Goal: Task Accomplishment & Management: Complete application form

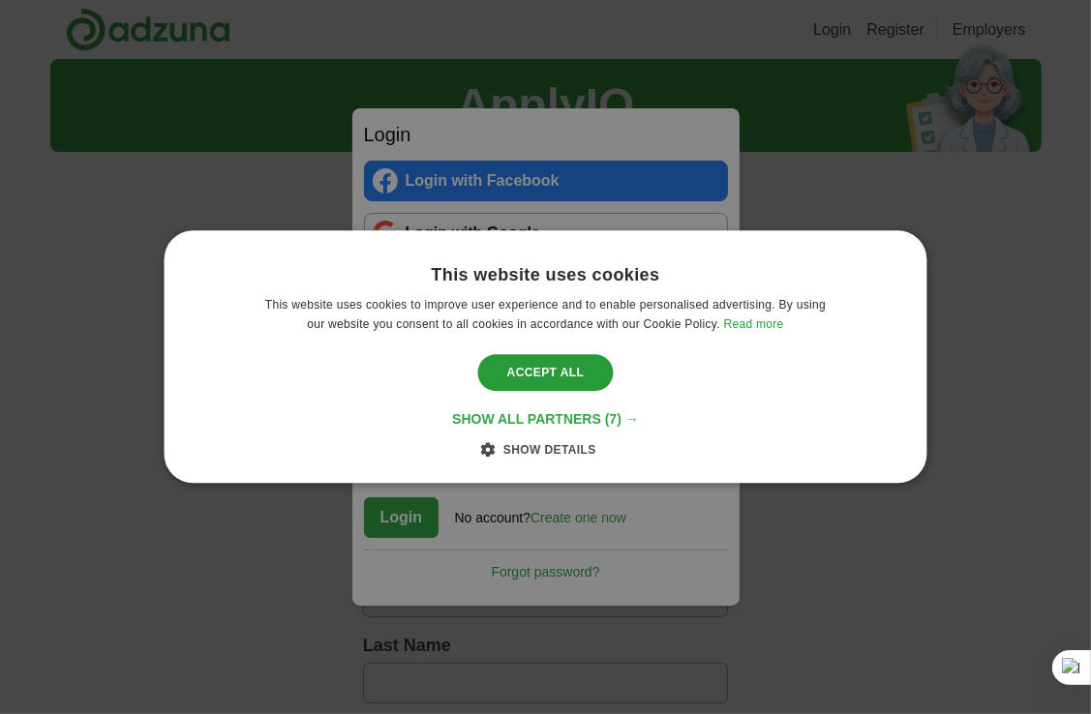
click at [557, 423] on span "Show all partners" at bounding box center [526, 419] width 149 height 15
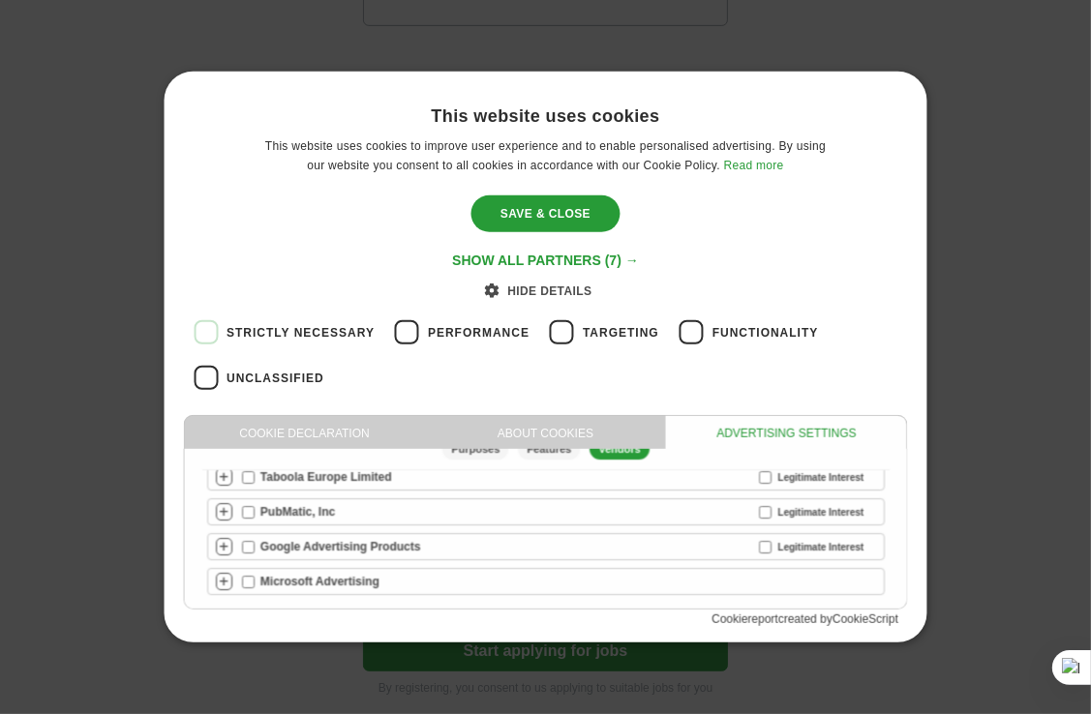
scroll to position [678, 0]
click at [549, 204] on div "Save & Close" at bounding box center [545, 214] width 148 height 37
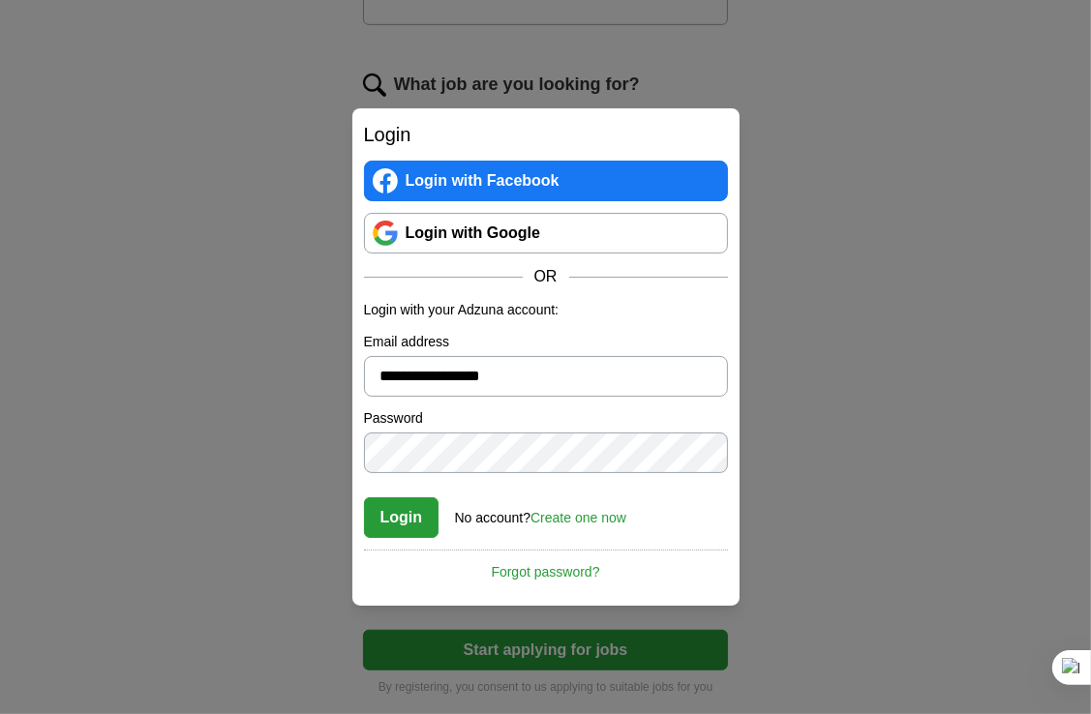
scroll to position [0, 0]
click at [588, 516] on link "Create one now" at bounding box center [578, 517] width 96 height 15
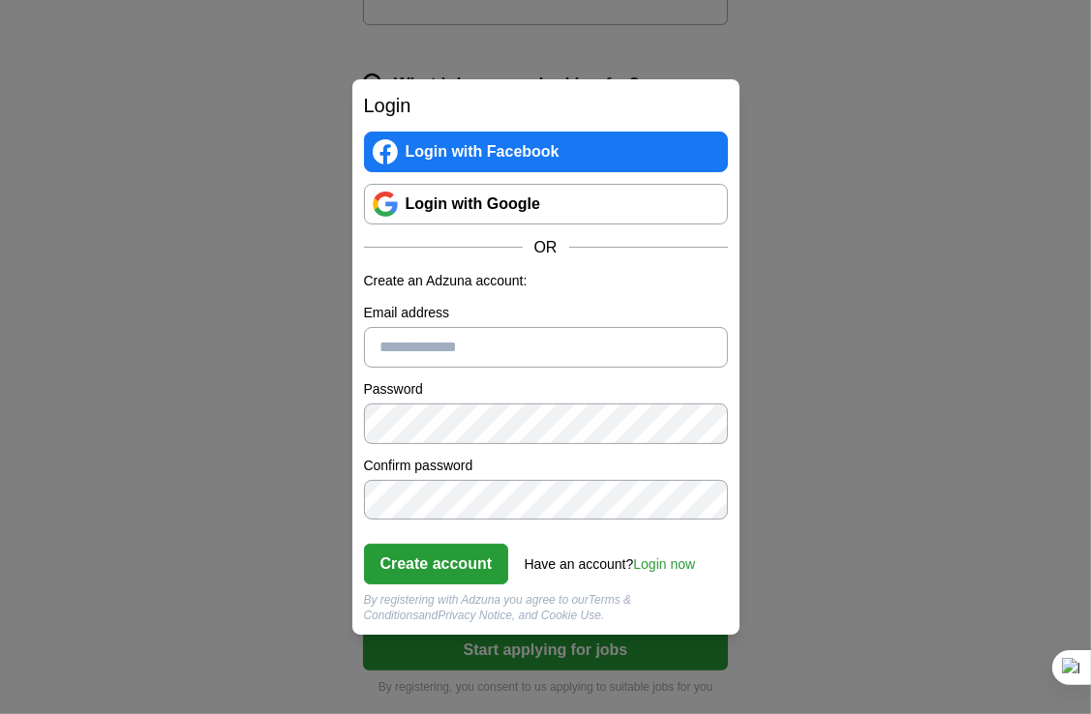
click at [509, 343] on input "Email address" at bounding box center [546, 347] width 364 height 41
type input "**********"
click at [482, 571] on button "Create account" at bounding box center [436, 564] width 145 height 41
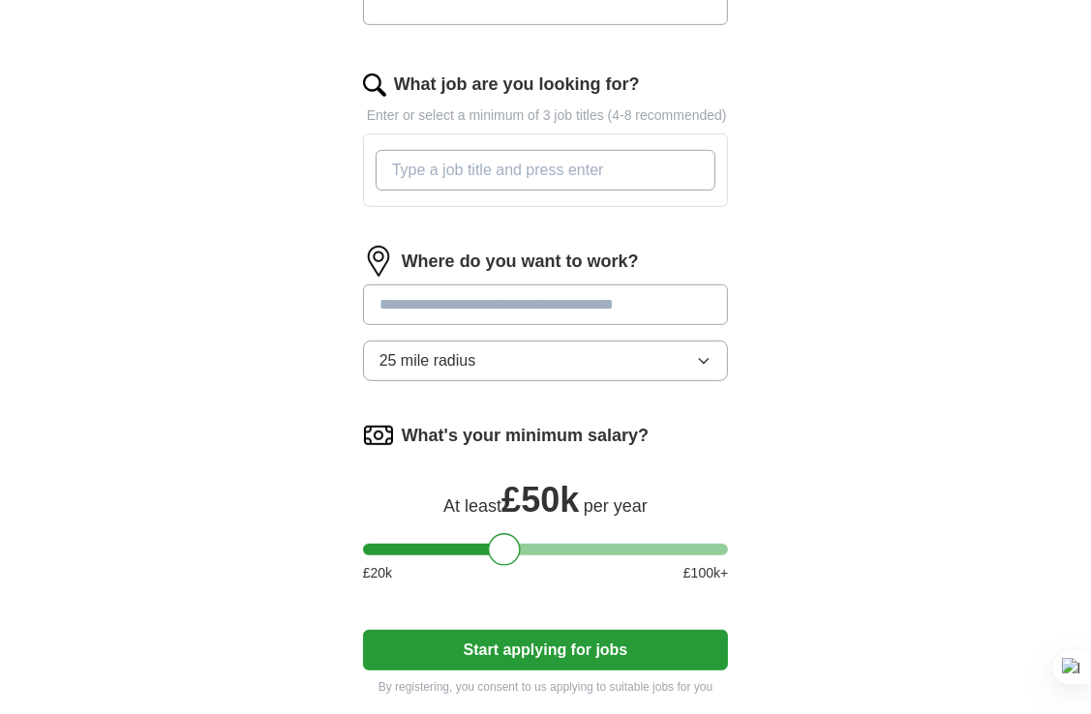
drag, startPoint x: 379, startPoint y: 569, endPoint x: 503, endPoint y: 571, distance: 123.9
click at [503, 566] on div at bounding box center [504, 549] width 33 height 33
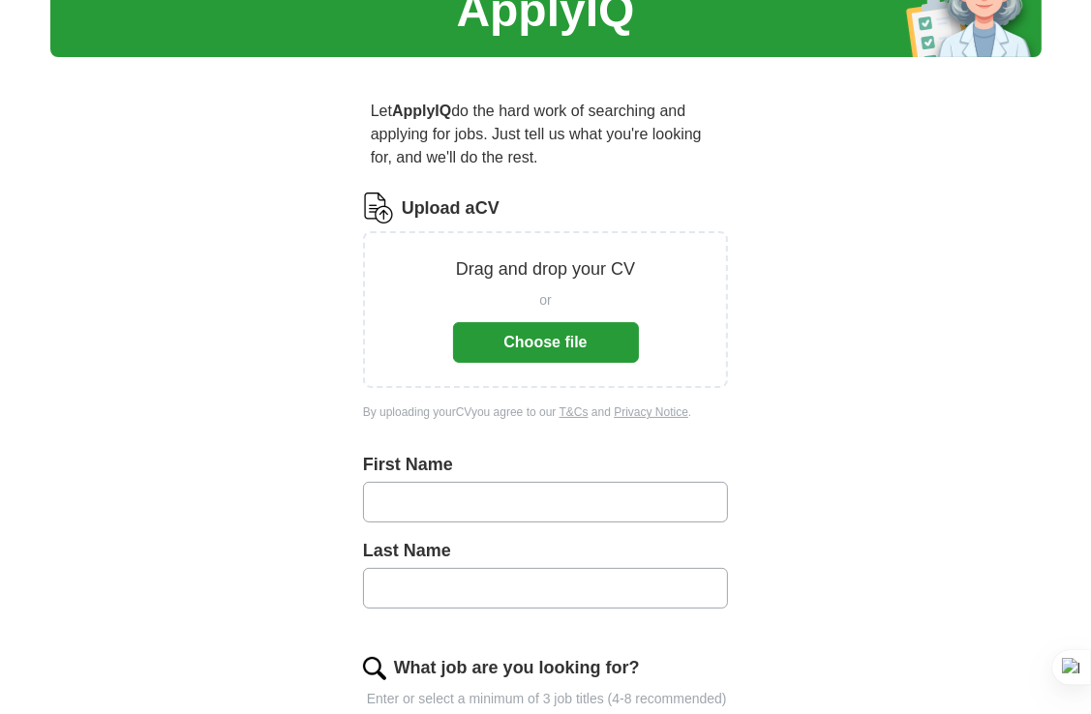
click at [520, 341] on button "Choose file" at bounding box center [546, 342] width 186 height 41
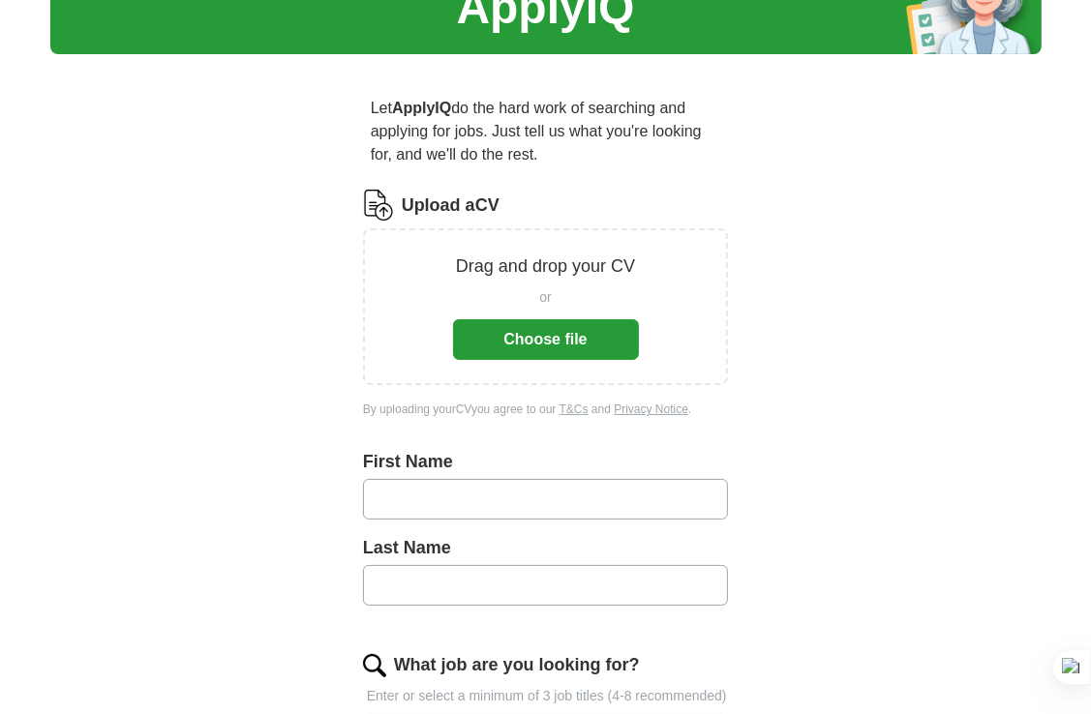
scroll to position [99, 0]
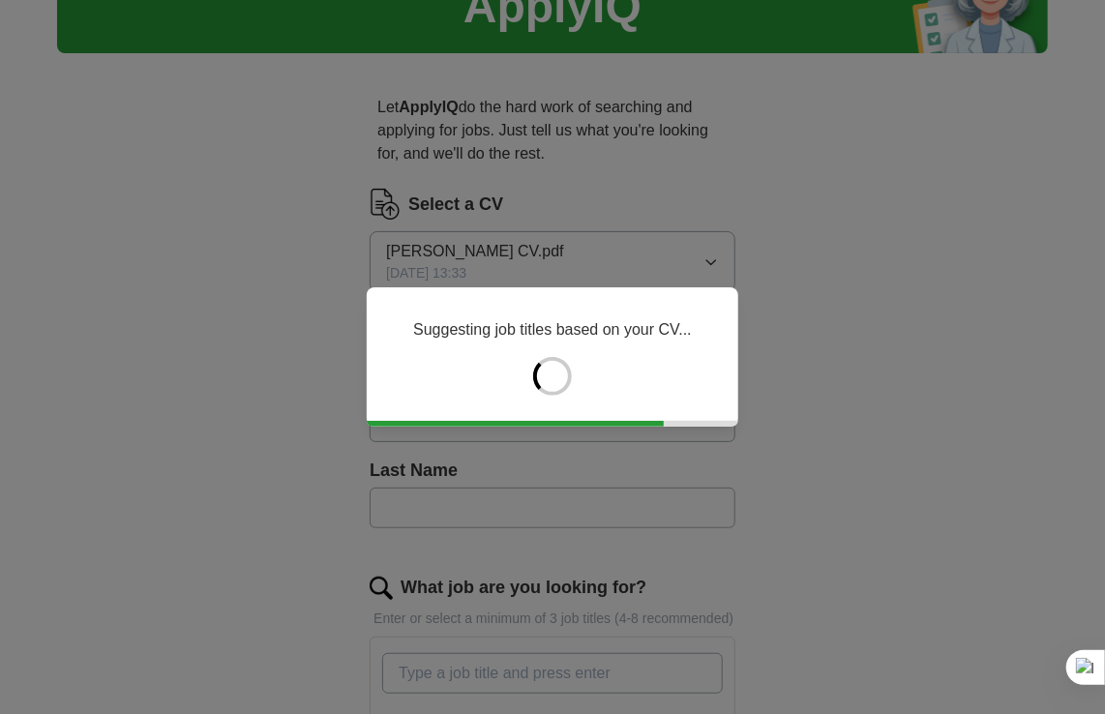
type input "*******"
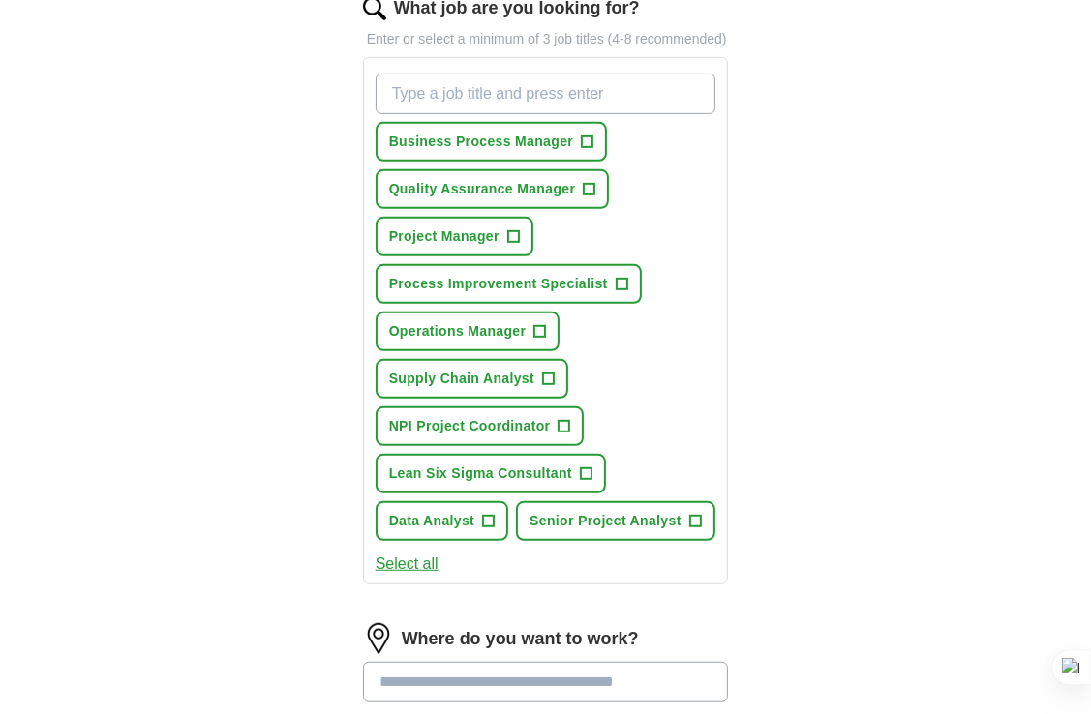
scroll to position [679, 0]
click at [593, 149] on span "+" at bounding box center [588, 141] width 12 height 15
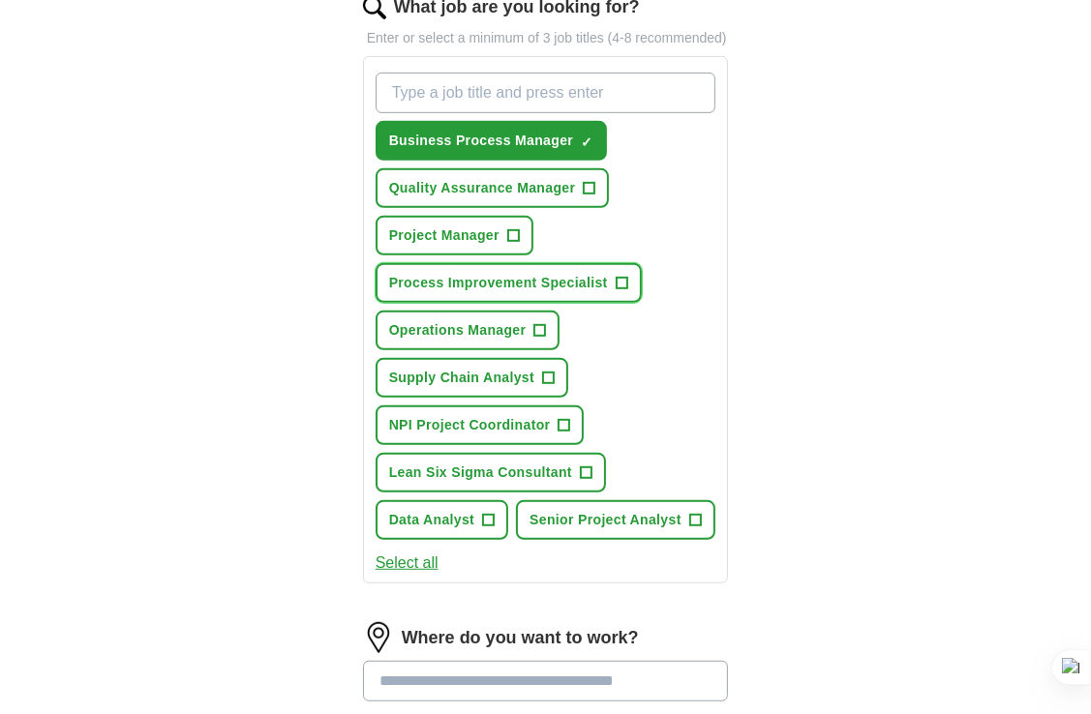
click at [627, 291] on span "+" at bounding box center [622, 283] width 12 height 15
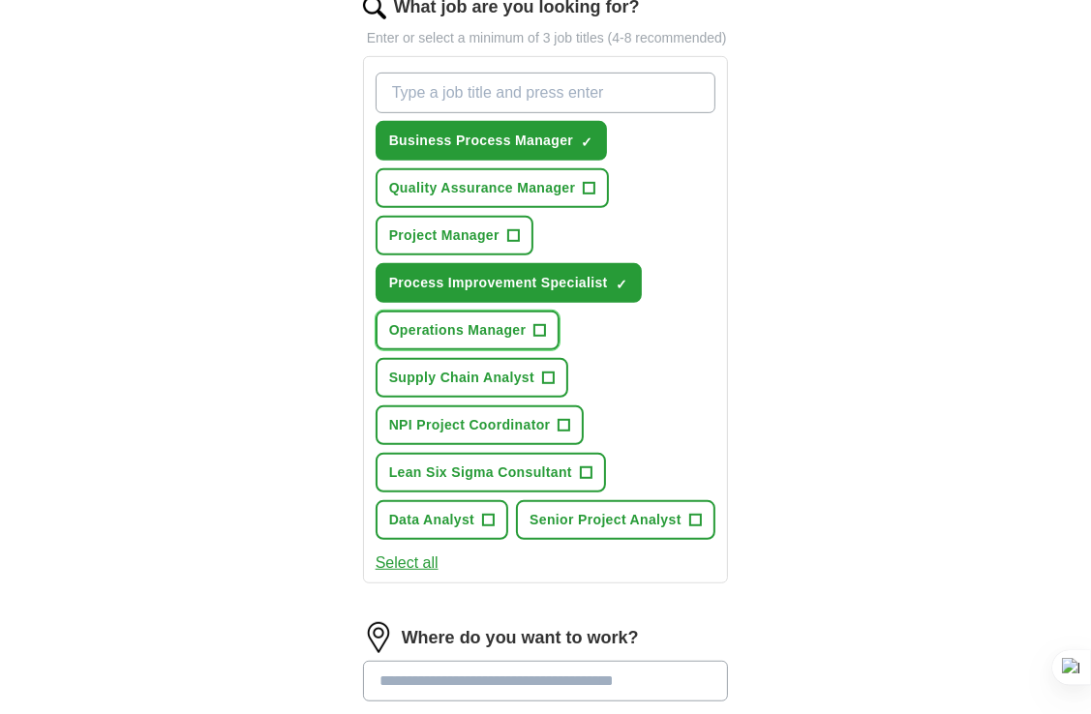
click at [544, 339] on span "+" at bounding box center [540, 330] width 12 height 15
click at [551, 386] on span "+" at bounding box center [549, 378] width 12 height 15
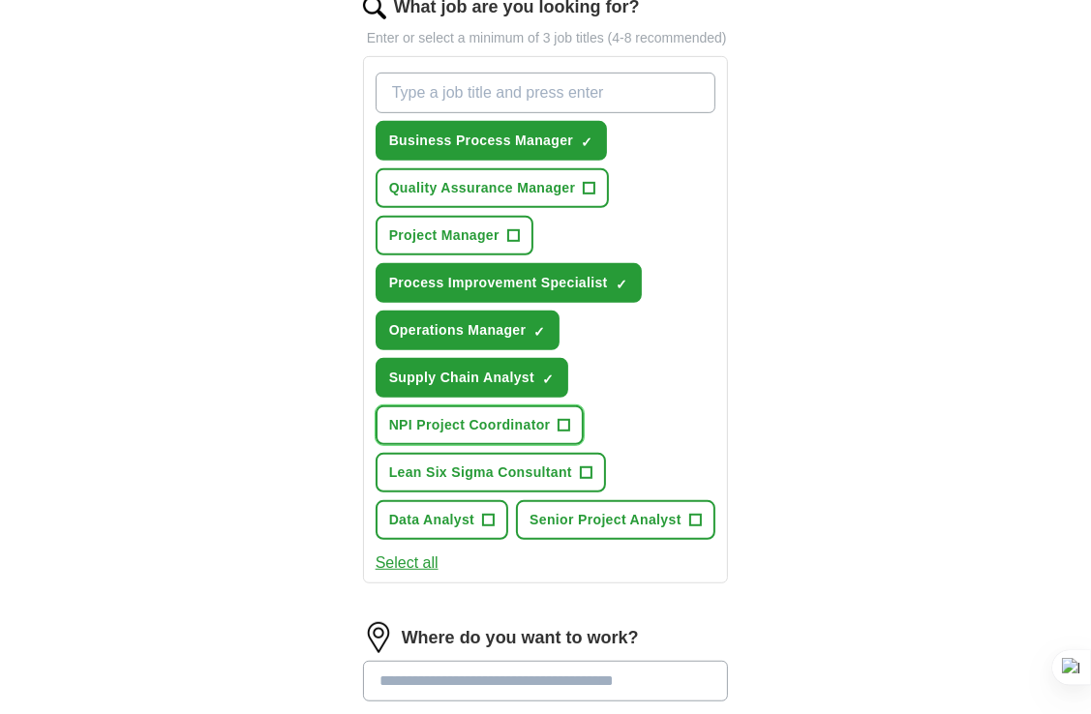
click at [577, 437] on button "NPI Project Coordinator +" at bounding box center [480, 426] width 209 height 40
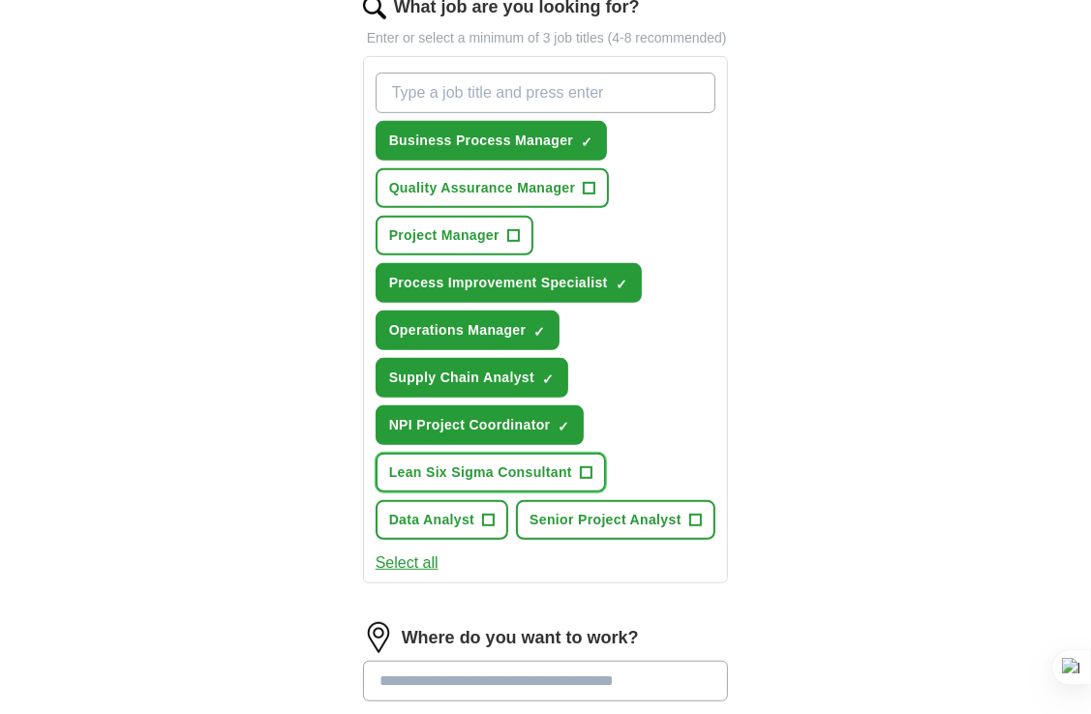
click at [591, 481] on span "+" at bounding box center [586, 473] width 12 height 15
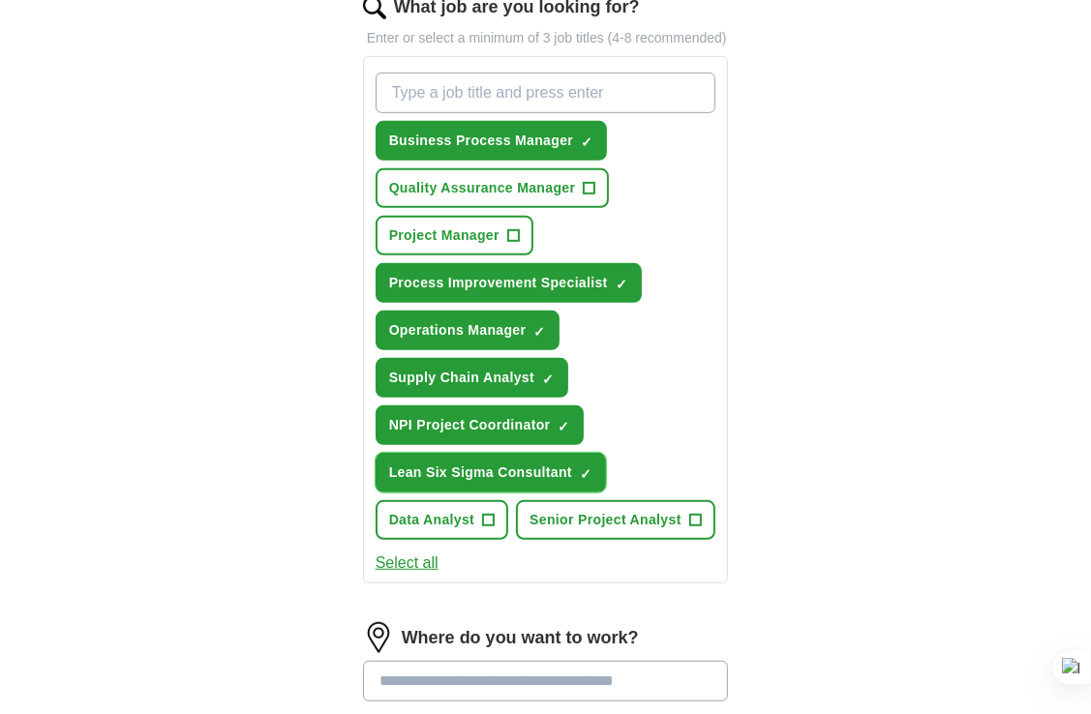
click at [0, 0] on span "×" at bounding box center [0, 0] width 0 height 0
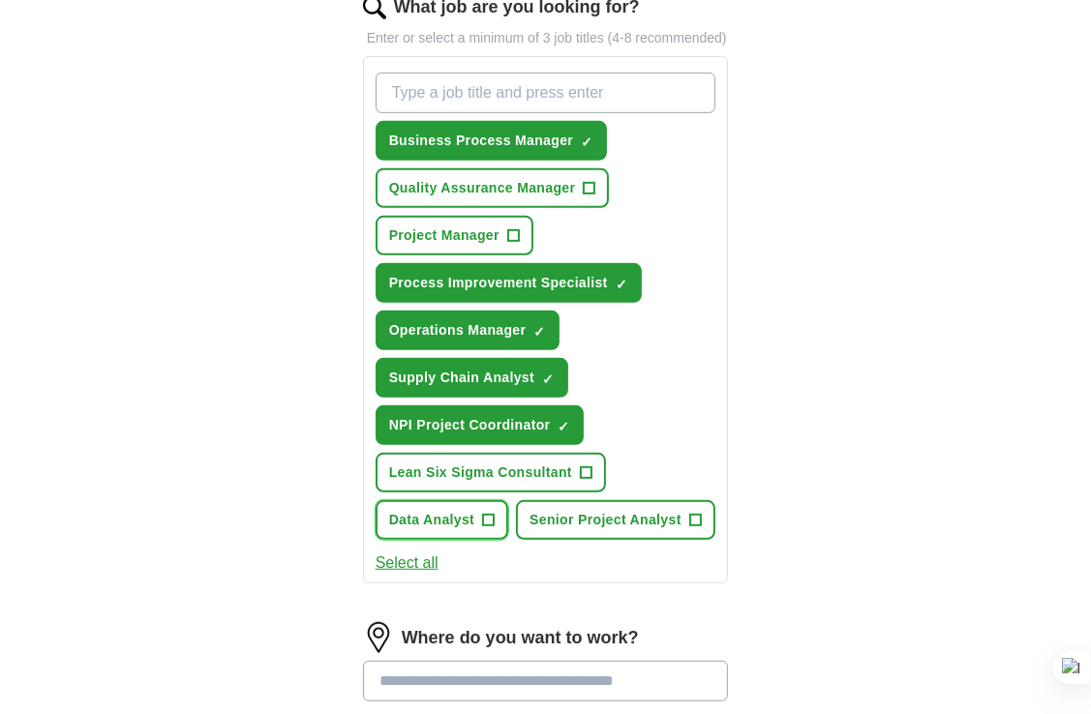
click at [481, 528] on button "Data Analyst +" at bounding box center [443, 520] width 134 height 40
click at [689, 528] on span "+" at bounding box center [695, 520] width 12 height 15
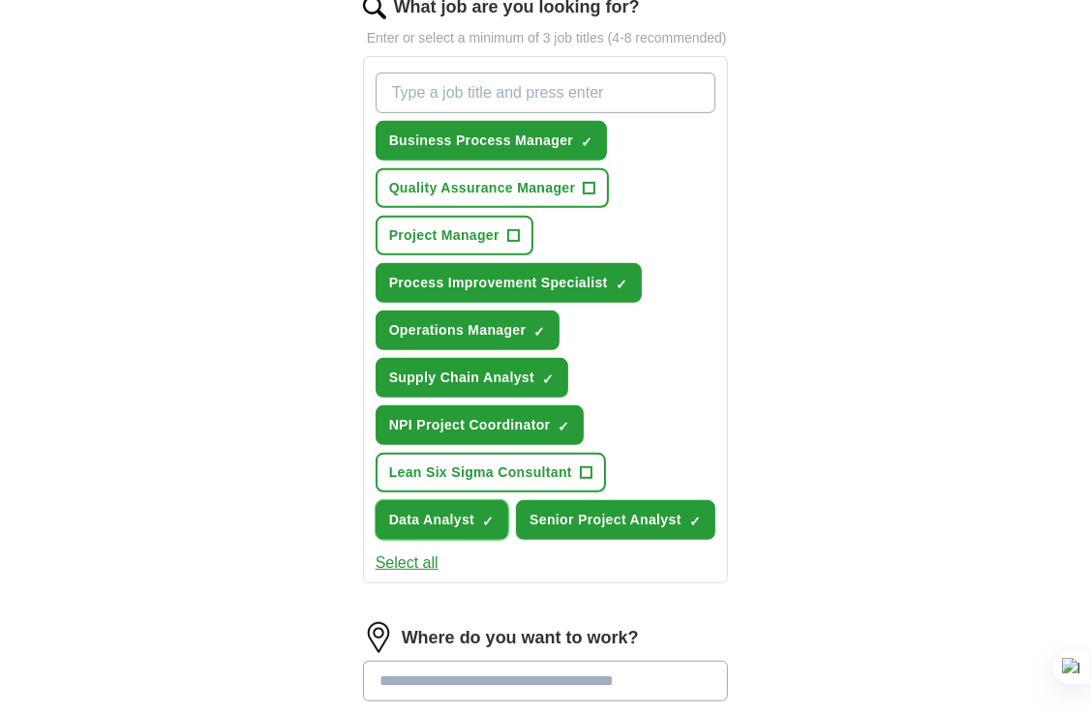
click at [0, 0] on span "×" at bounding box center [0, 0] width 0 height 0
click at [499, 246] on span "Project Manager" at bounding box center [444, 236] width 110 height 20
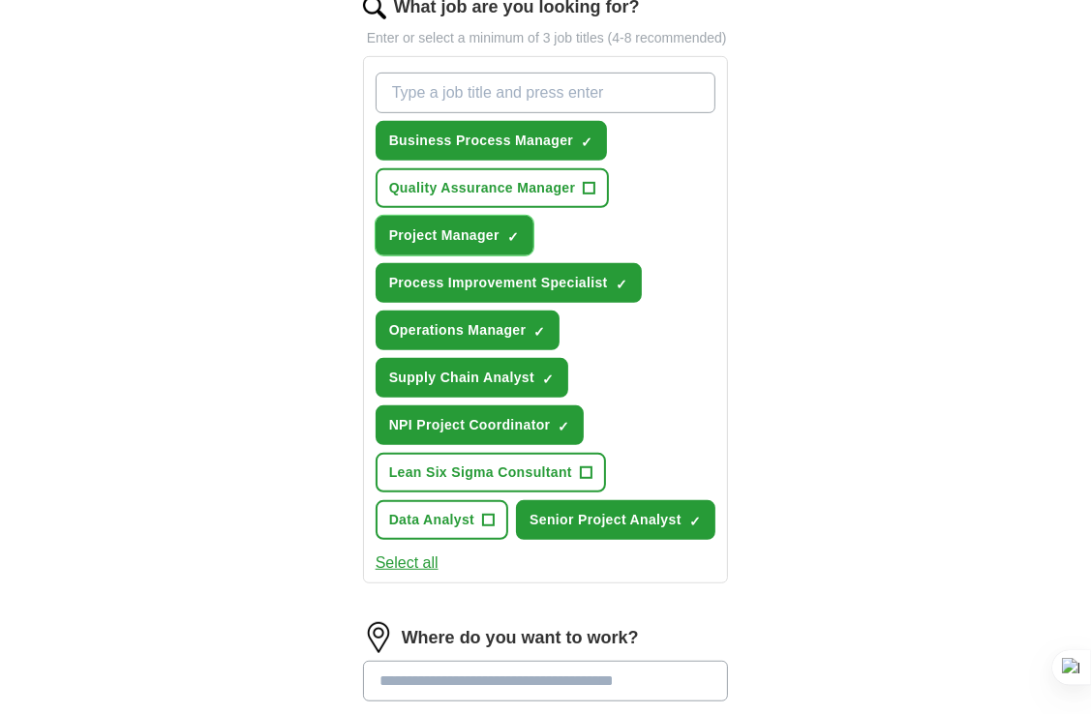
click at [0, 0] on span "×" at bounding box center [0, 0] width 0 height 0
click at [483, 113] on input "What job are you looking for?" at bounding box center [546, 93] width 341 height 41
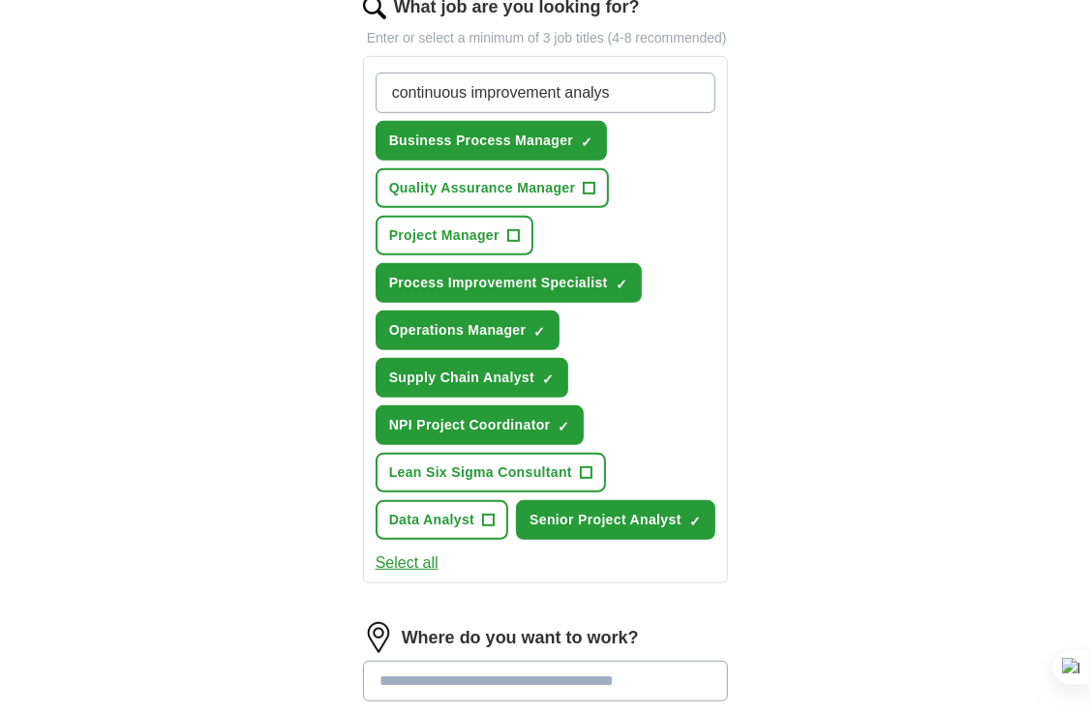
type input "continuous improvement analyst"
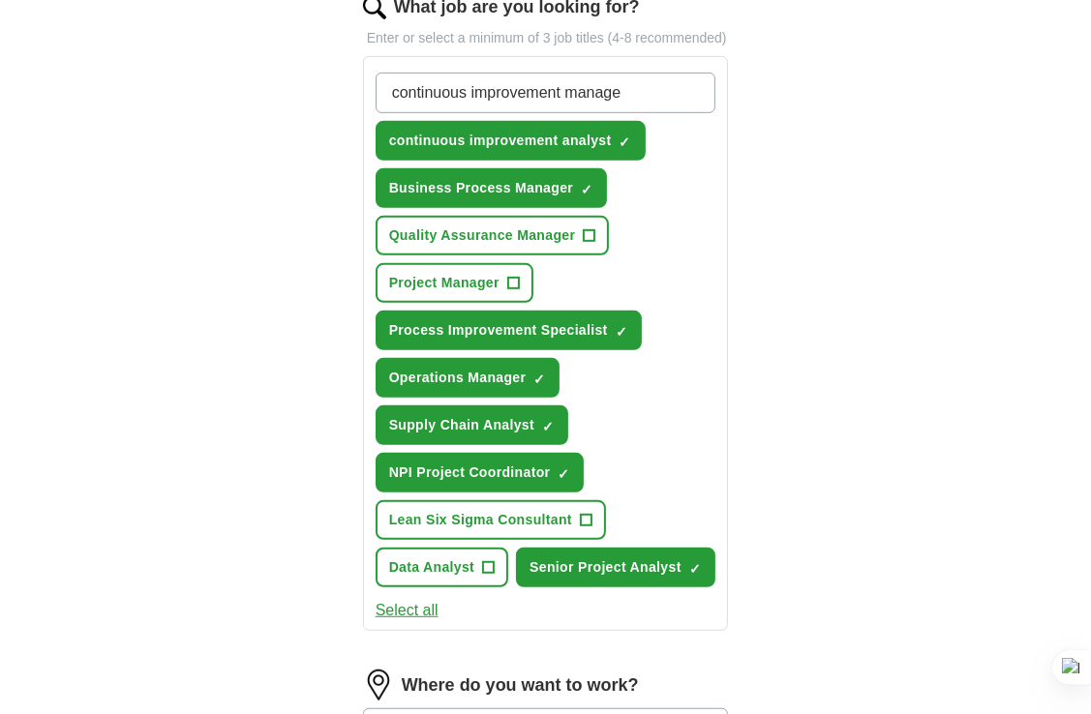
type input "continuous improvement manager"
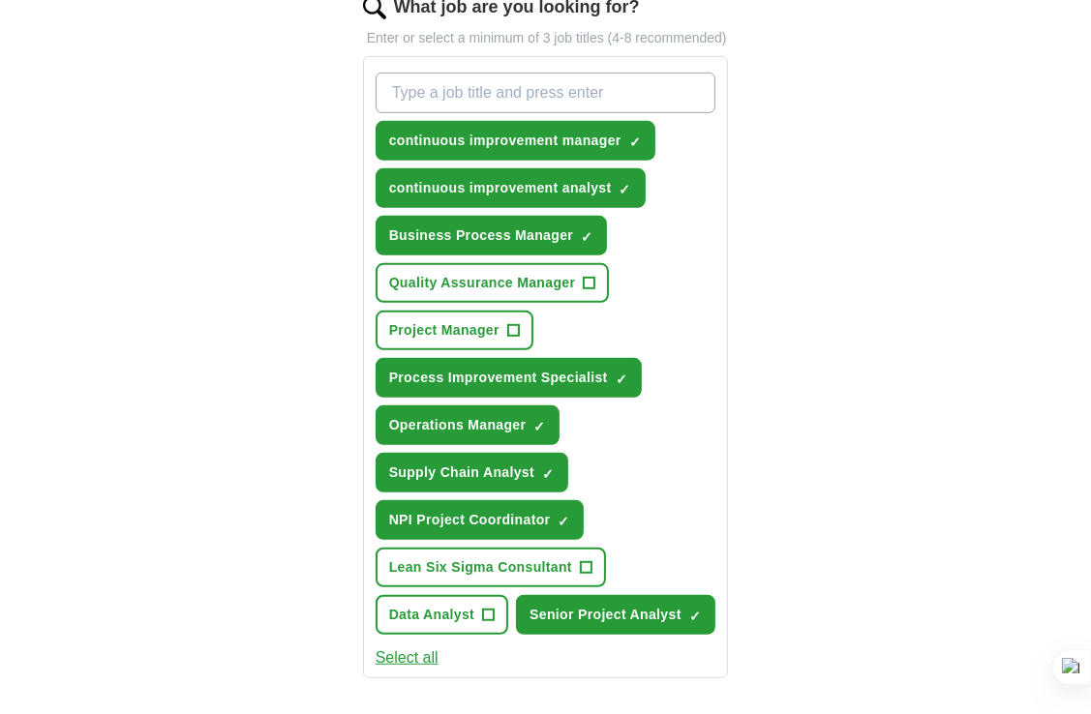
click at [549, 108] on input "What job are you looking for?" at bounding box center [546, 93] width 341 height 41
type input "continuous improvement lead"
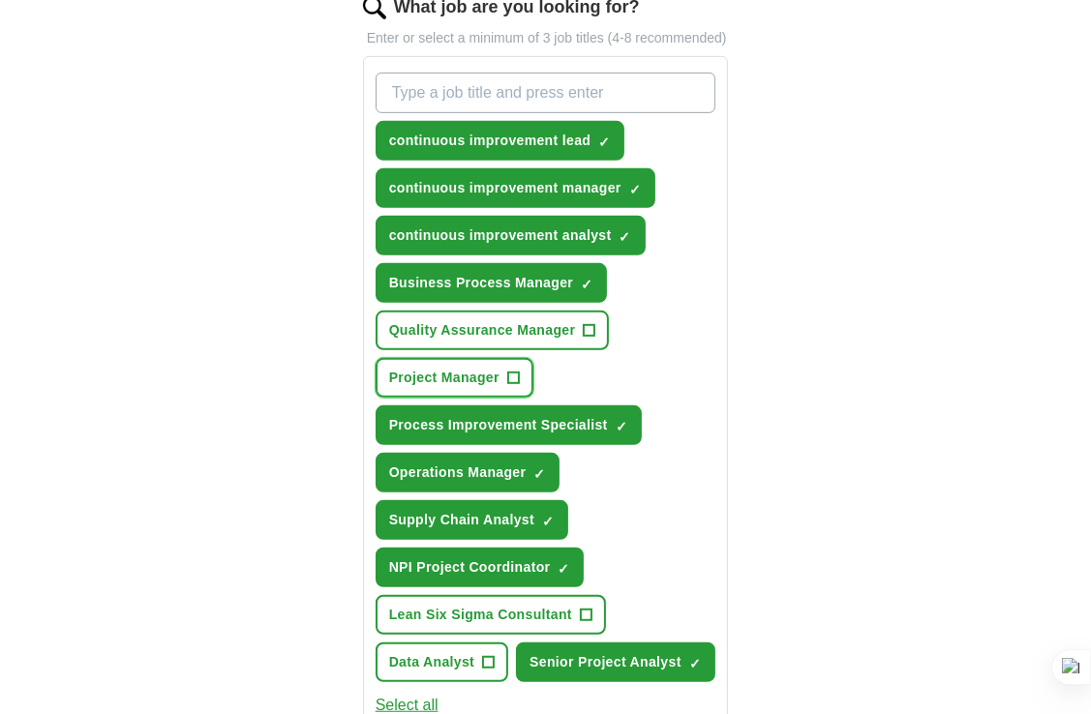
click at [518, 386] on span "+" at bounding box center [513, 378] width 12 height 15
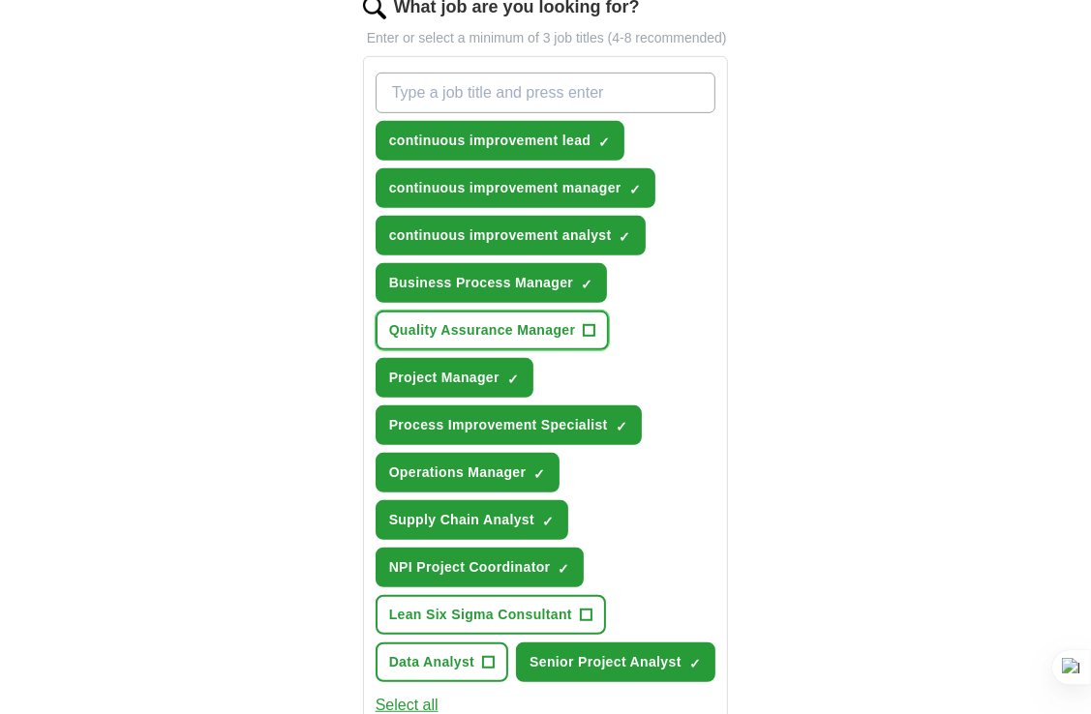
click at [589, 339] on span "+" at bounding box center [590, 330] width 12 height 15
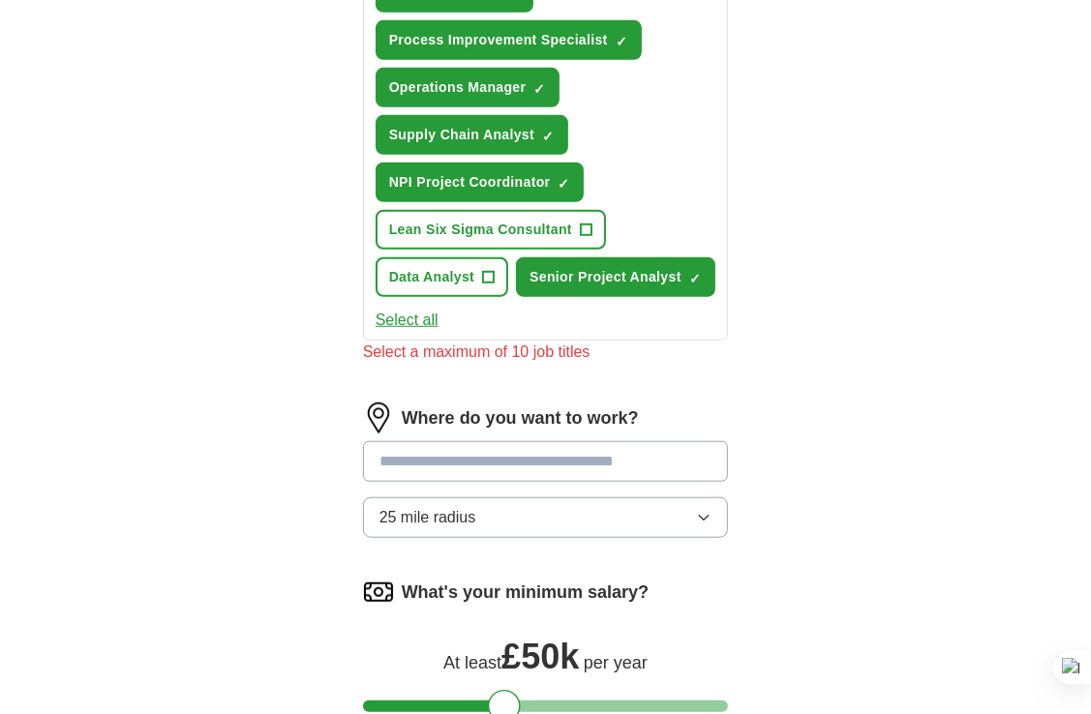
scroll to position [1066, 0]
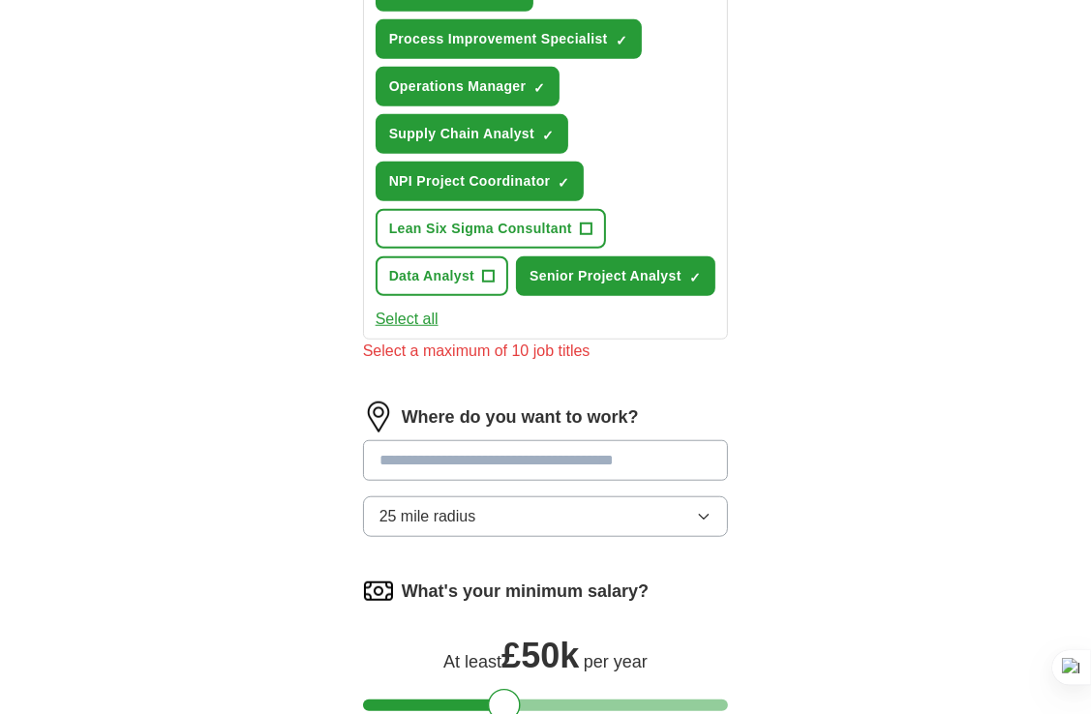
click at [571, 481] on input at bounding box center [546, 460] width 366 height 41
type input "******"
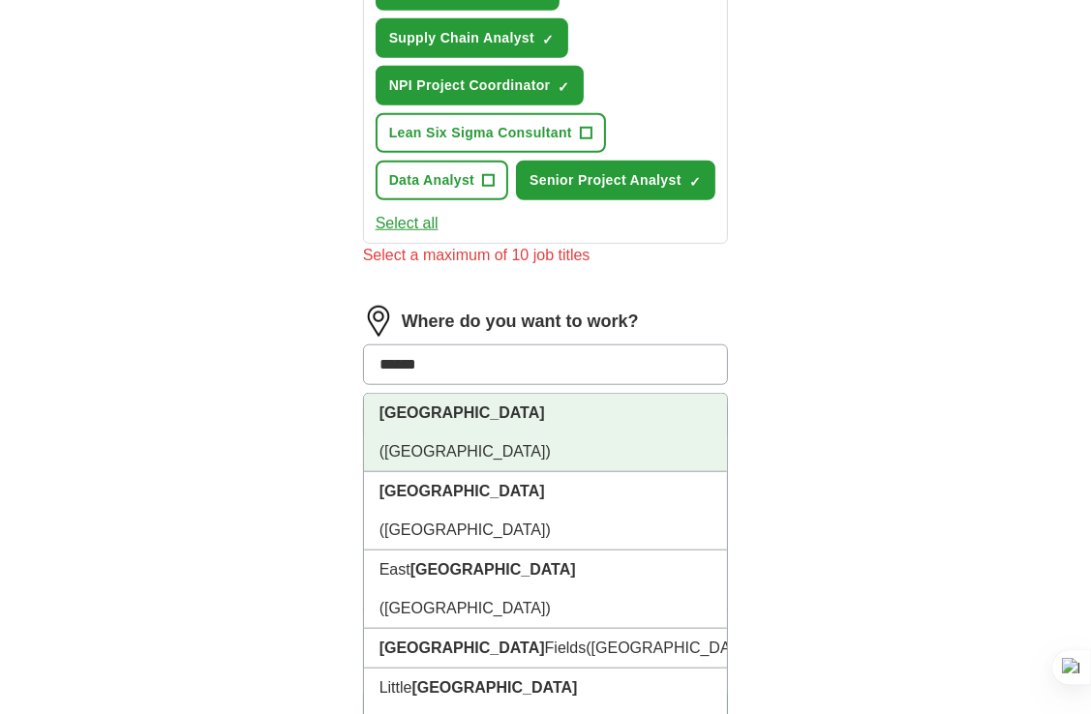
click at [492, 472] on li "London (UK)" at bounding box center [546, 433] width 364 height 78
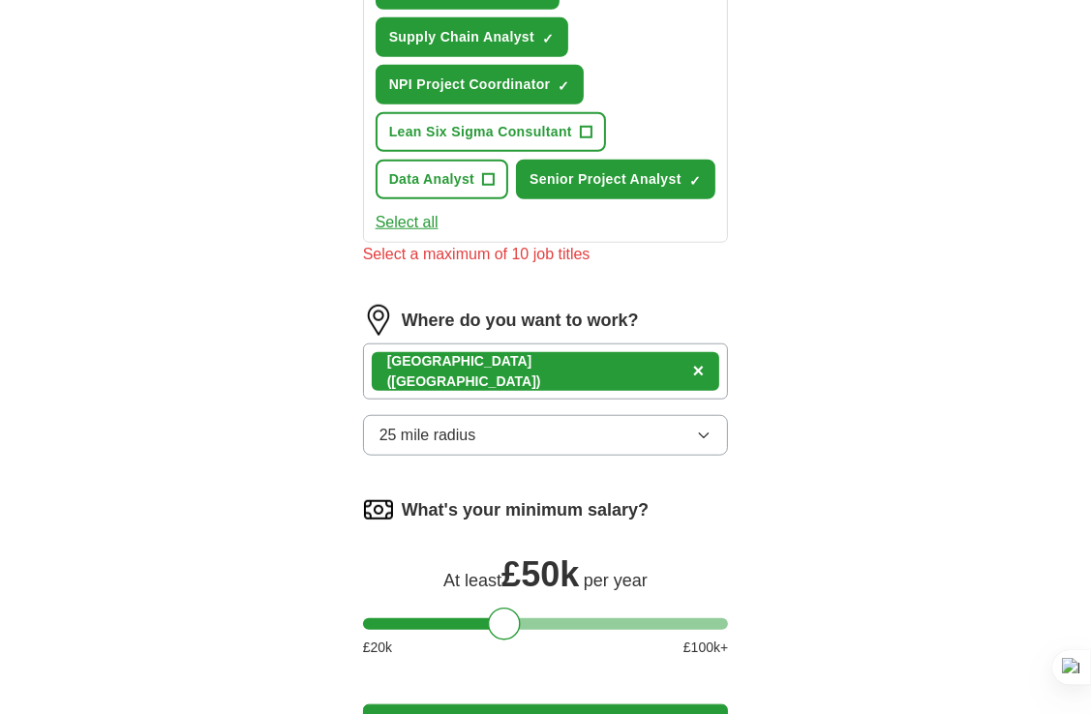
click at [573, 456] on button "25 mile radius" at bounding box center [546, 435] width 366 height 41
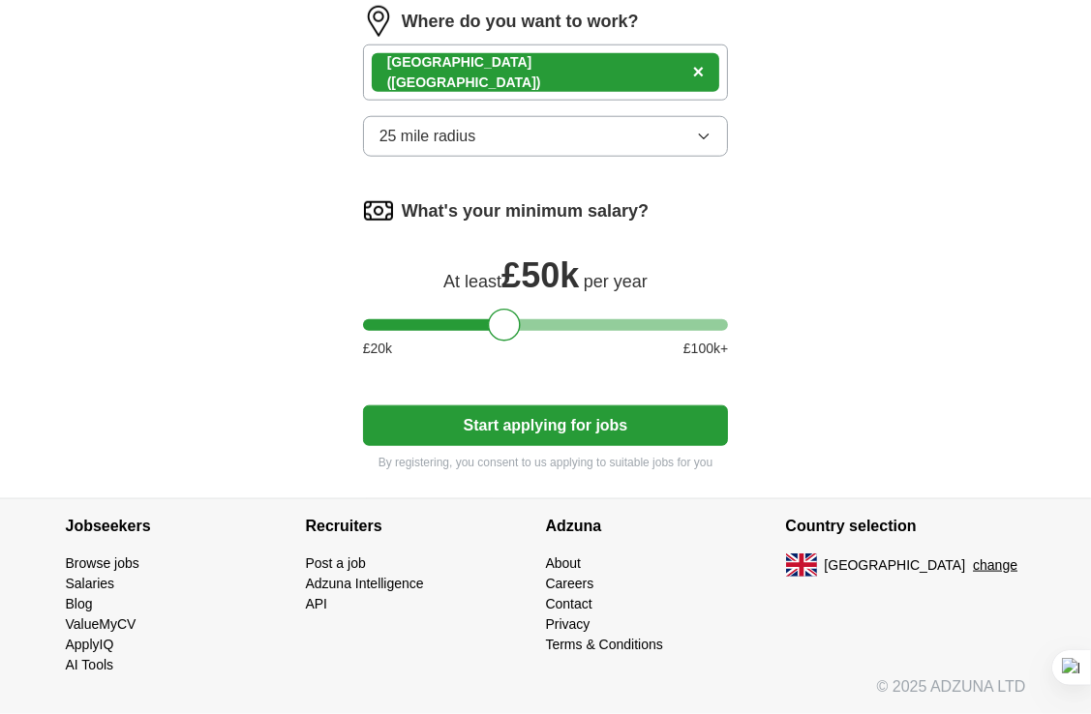
scroll to position [1515, 0]
click at [530, 431] on button "Start applying for jobs" at bounding box center [546, 426] width 366 height 41
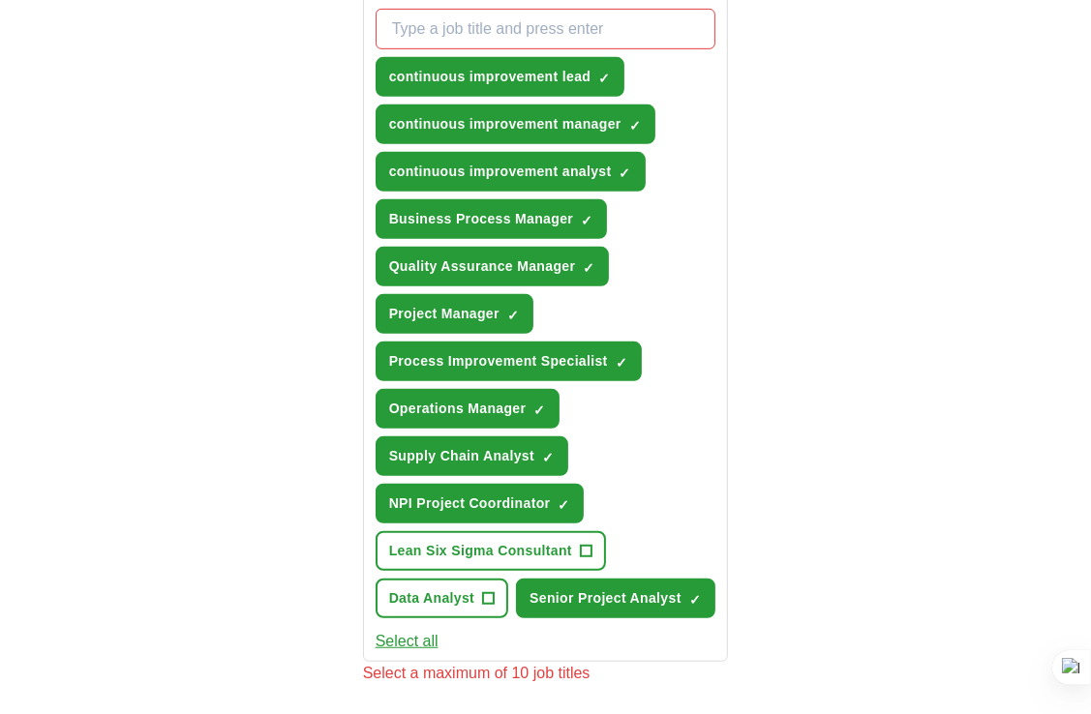
scroll to position [742, 0]
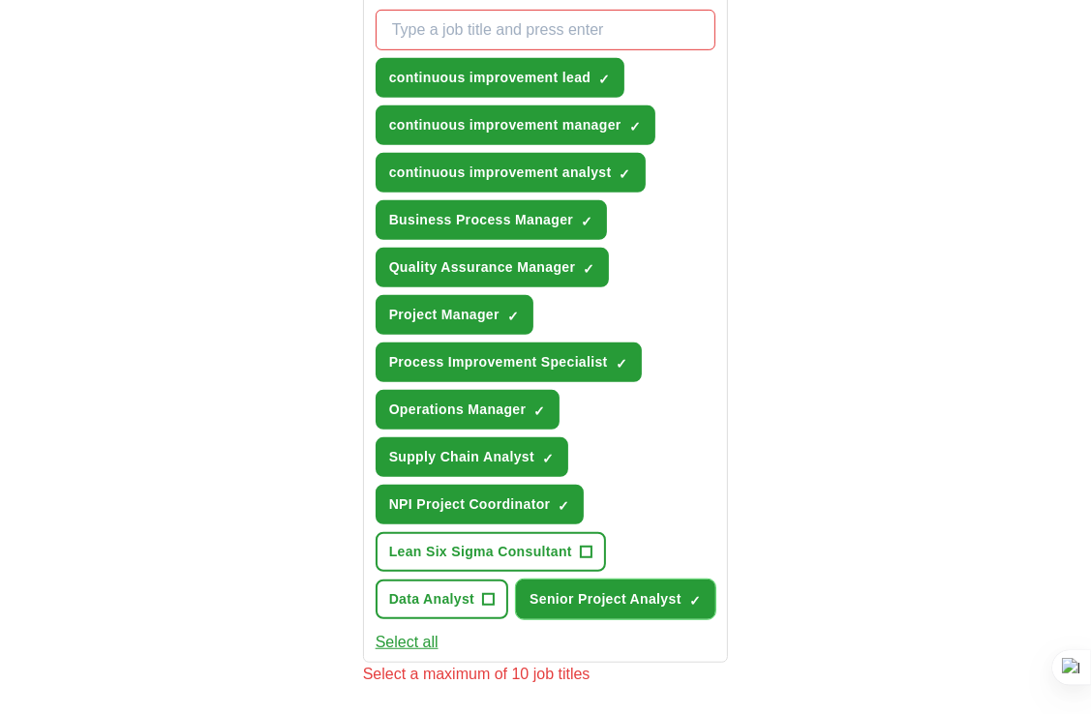
click at [0, 0] on span "×" at bounding box center [0, 0] width 0 height 0
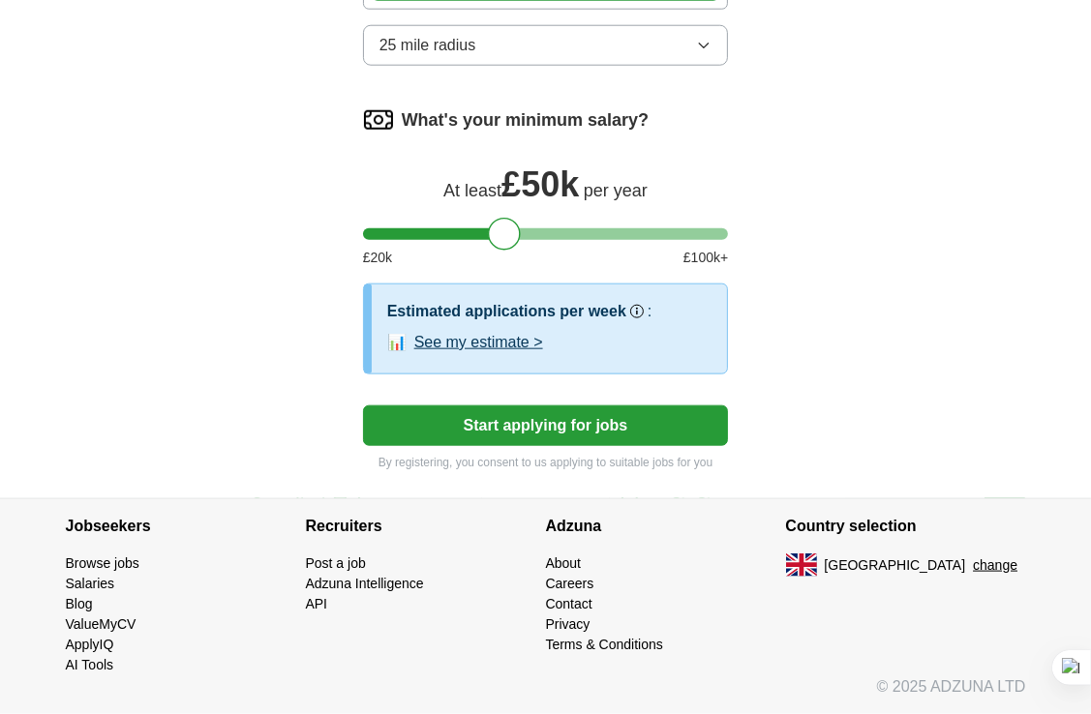
scroll to position [1582, 0]
click at [564, 430] on button "Start applying for jobs" at bounding box center [546, 426] width 366 height 41
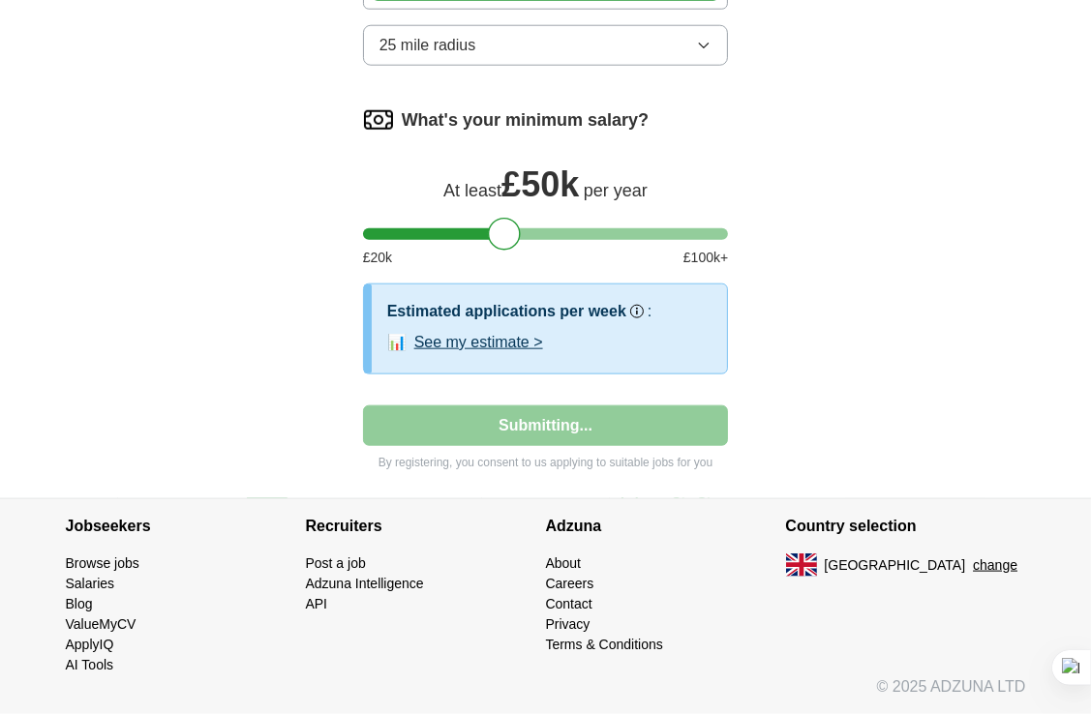
select select "**"
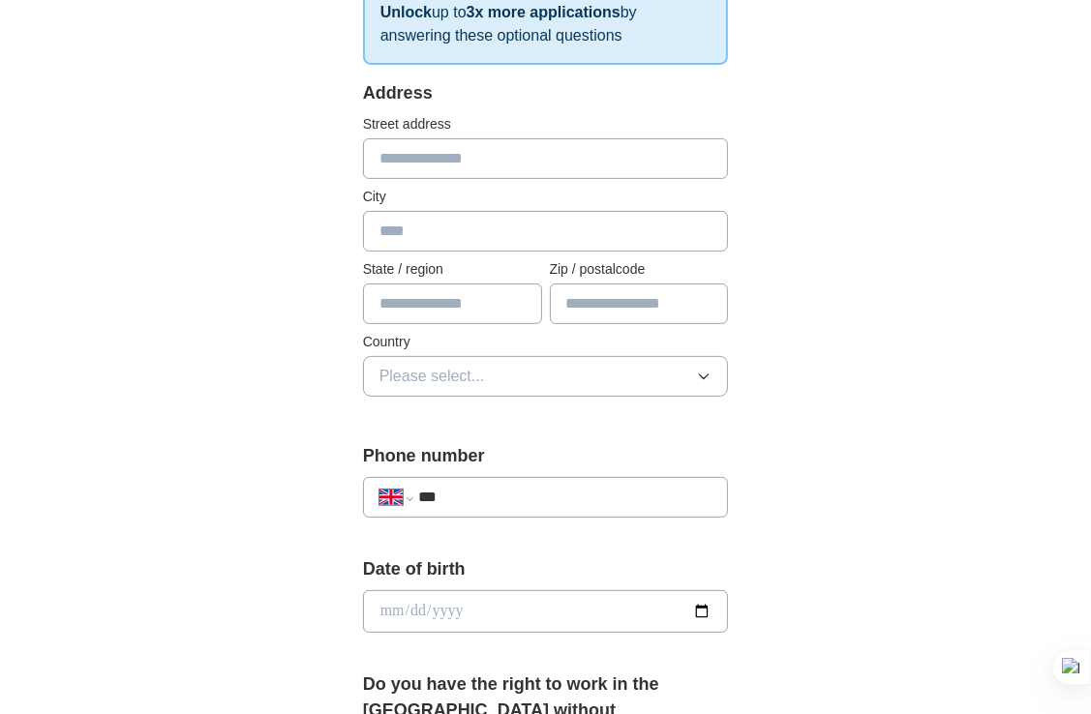
scroll to position [363, 0]
click at [427, 165] on input "text" at bounding box center [546, 159] width 366 height 41
type input "**********"
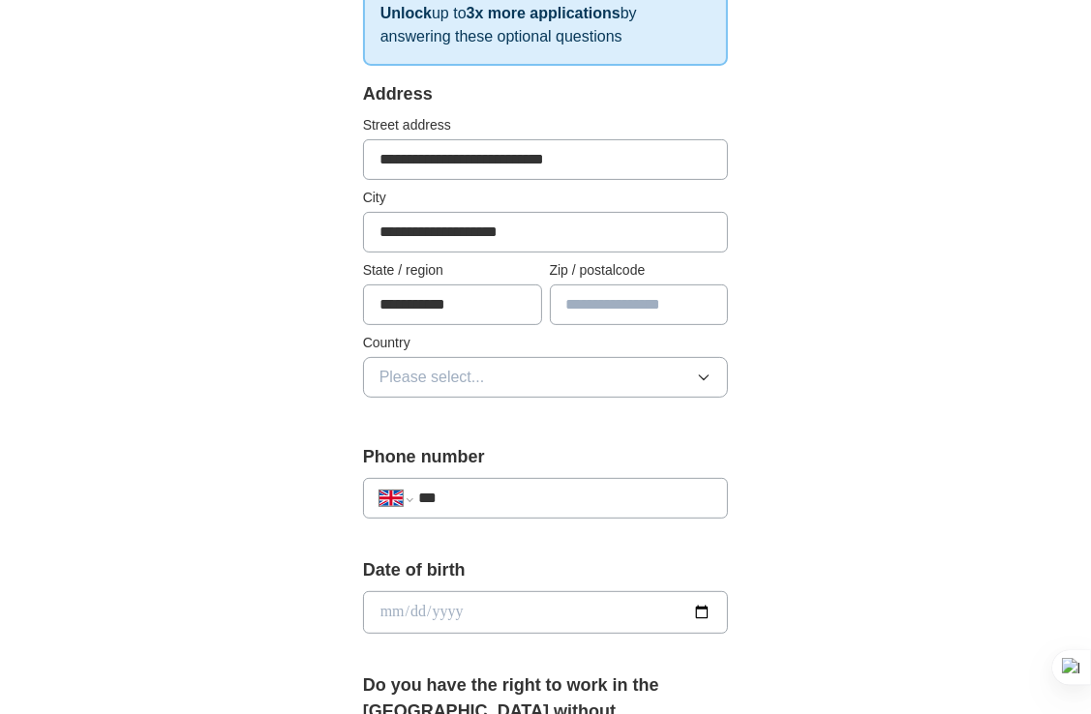
type input "*******"
click at [497, 376] on button "Please select..." at bounding box center [546, 377] width 366 height 41
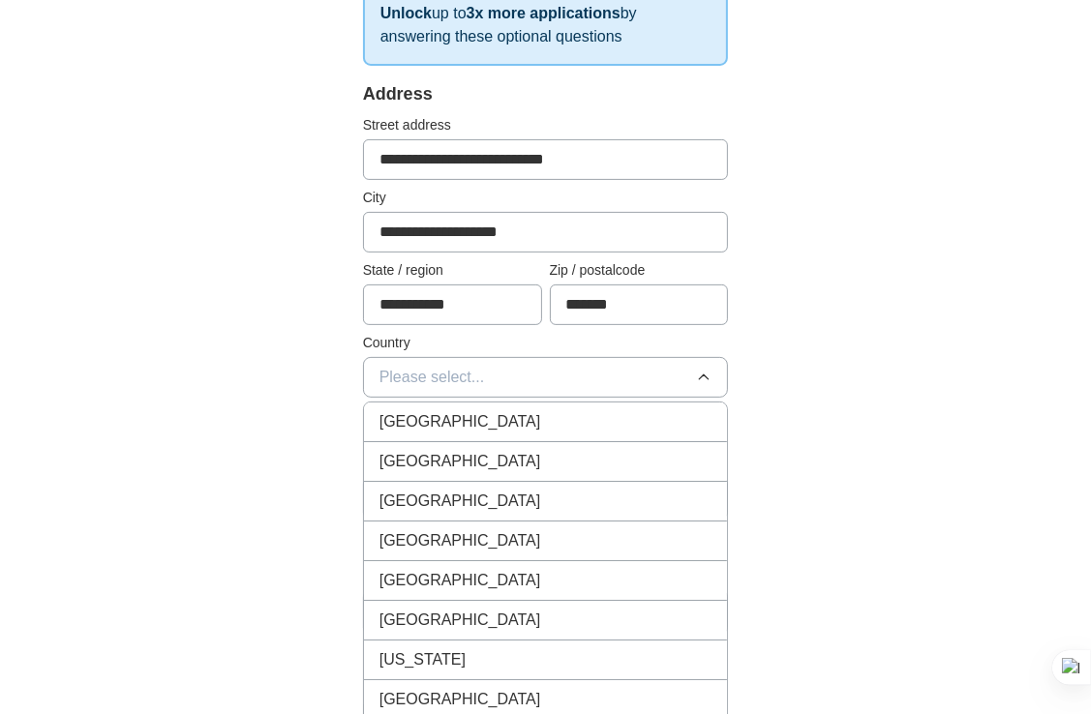
click at [485, 428] on div "[GEOGRAPHIC_DATA]" at bounding box center [545, 421] width 333 height 23
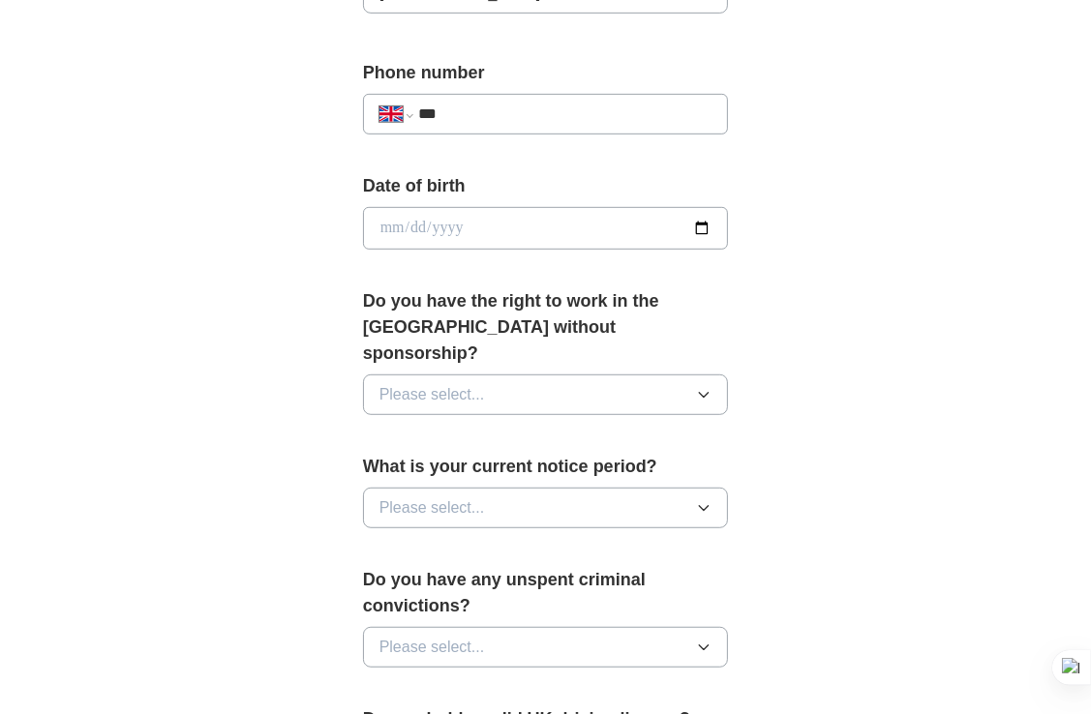
scroll to position [749, 0]
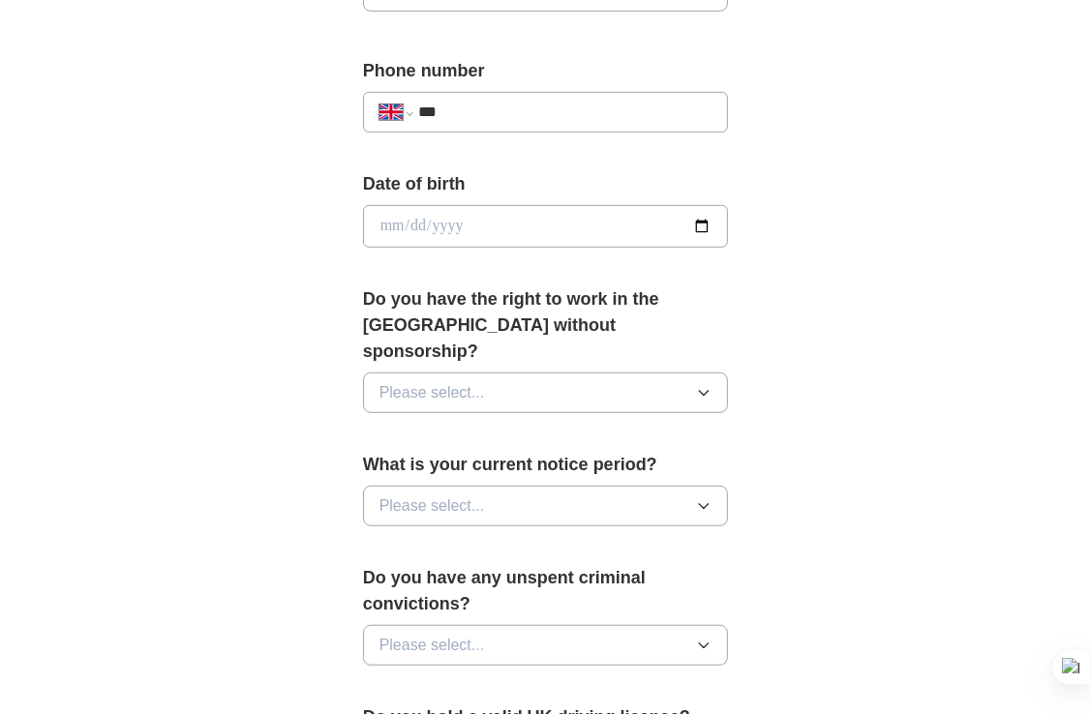
click at [519, 106] on input "***" at bounding box center [565, 112] width 294 height 23
type input "**********"
click at [463, 211] on input "date" at bounding box center [546, 226] width 366 height 43
type input "**********"
click at [821, 325] on div "**********" at bounding box center [545, 216] width 991 height 1812
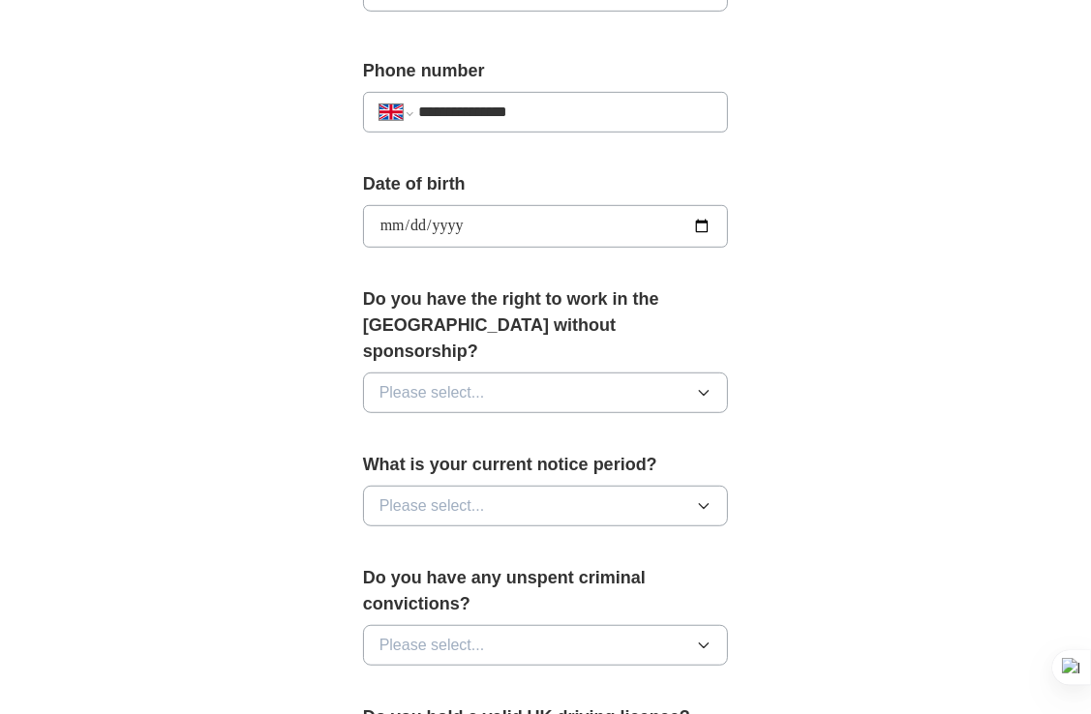
click at [667, 373] on button "Please select..." at bounding box center [546, 393] width 366 height 41
click at [507, 426] on div "Yes" at bounding box center [545, 437] width 333 height 23
click at [492, 486] on button "Please select..." at bounding box center [546, 506] width 366 height 41
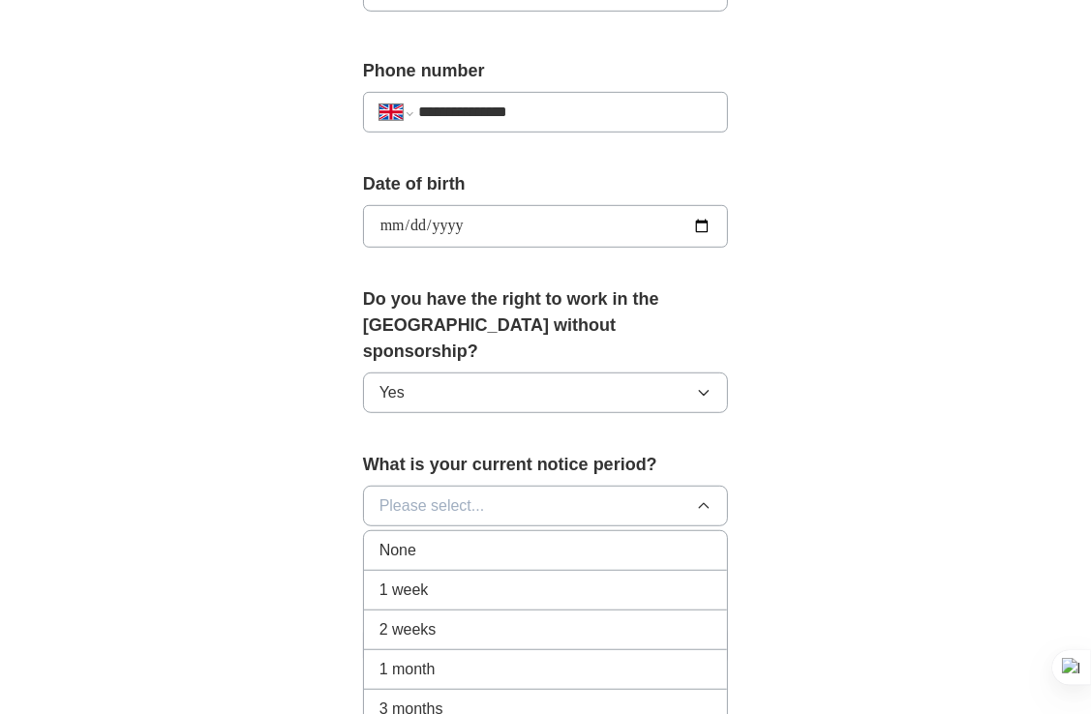
click at [445, 658] on div "1 month" at bounding box center [545, 669] width 333 height 23
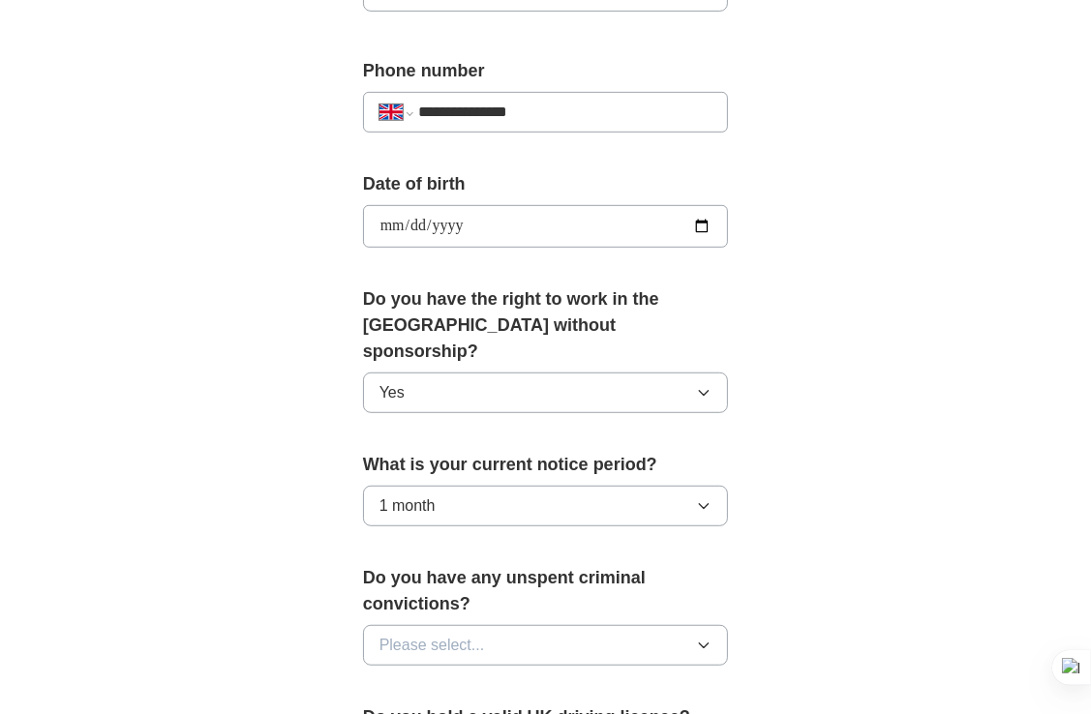
click at [884, 424] on div "**********" at bounding box center [545, 216] width 991 height 1812
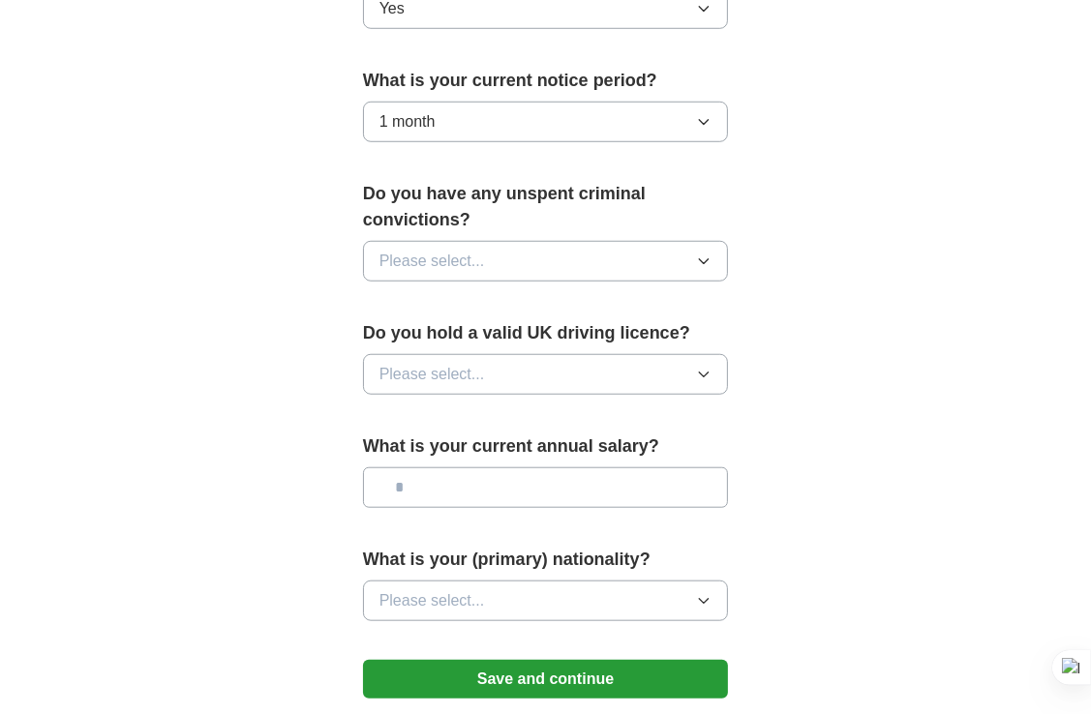
click at [561, 241] on button "Please select..." at bounding box center [546, 261] width 366 height 41
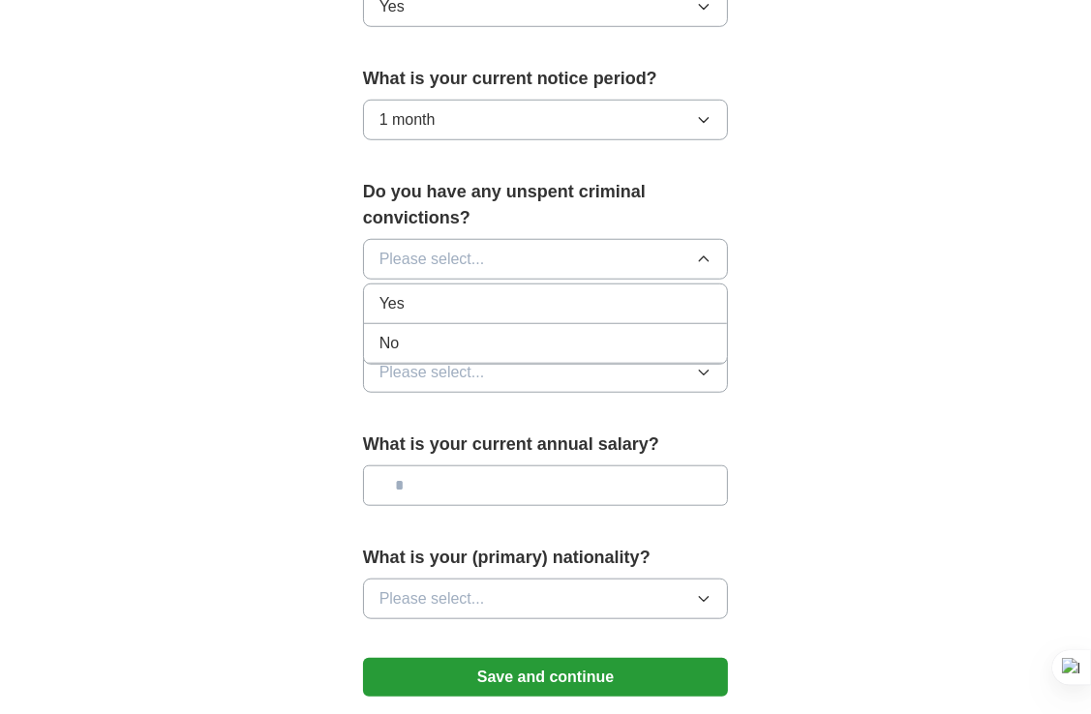
scroll to position [1136, 0]
click at [449, 331] on div "No" at bounding box center [545, 342] width 333 height 23
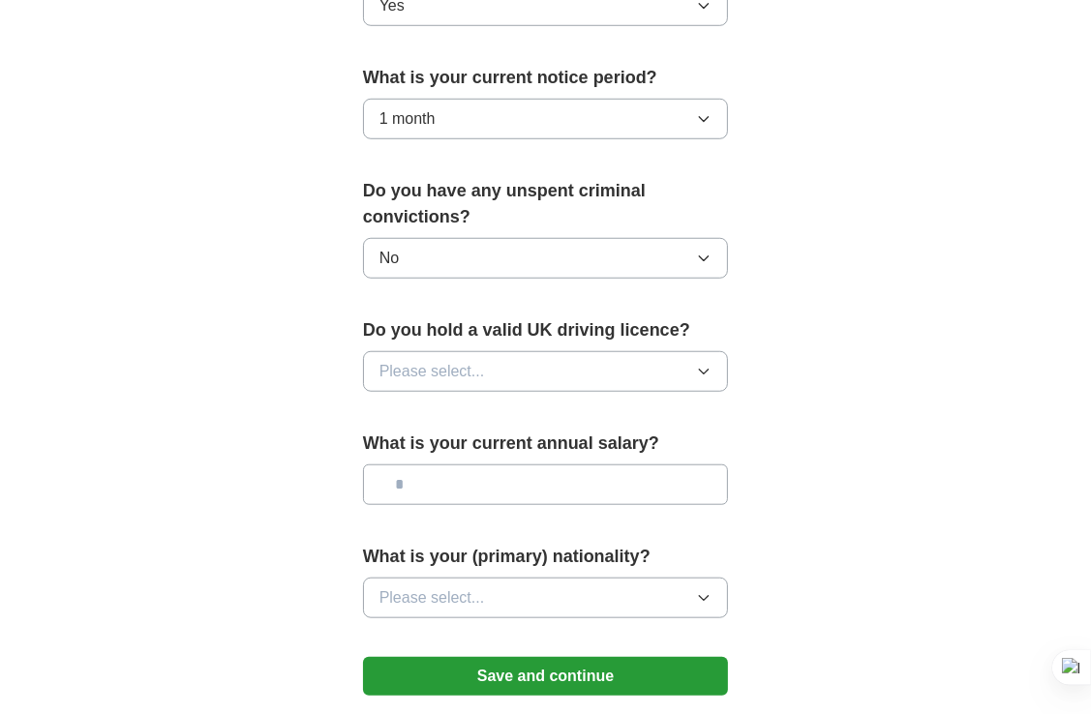
click at [437, 360] on span "Please select..." at bounding box center [431, 371] width 105 height 23
click at [422, 405] on div "Yes" at bounding box center [545, 416] width 333 height 23
click at [430, 467] on input "text" at bounding box center [546, 485] width 366 height 41
type input "*******"
click at [701, 590] on icon "button" at bounding box center [703, 597] width 15 height 15
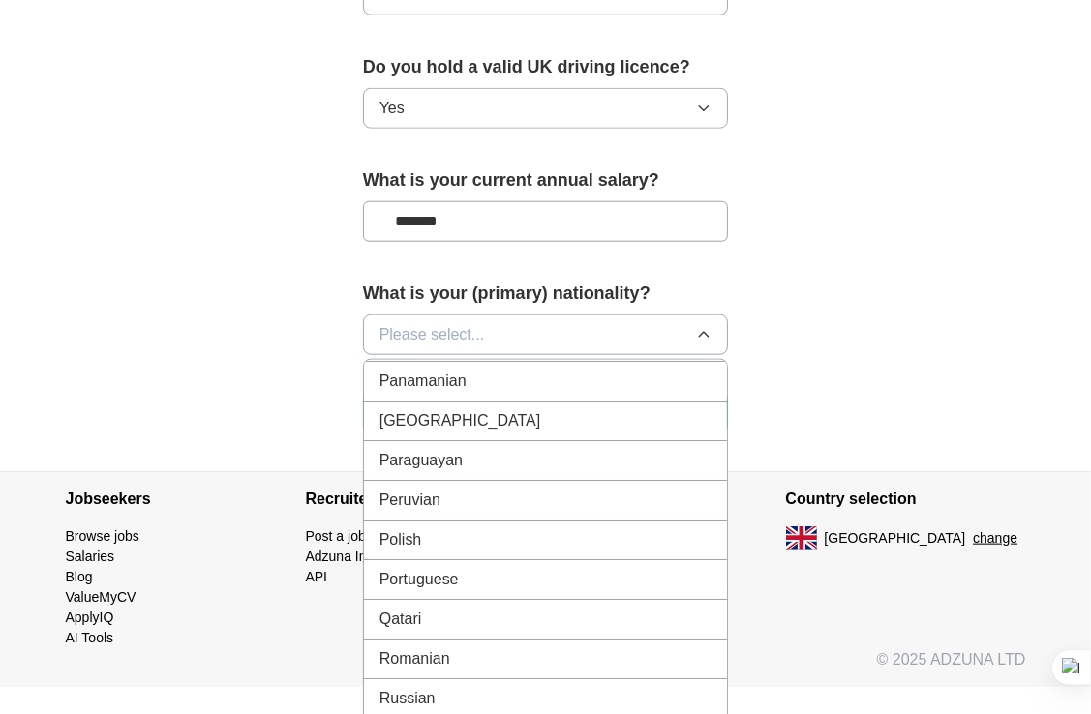
scroll to position [5434, 0]
click at [460, 569] on div "Portuguese" at bounding box center [545, 580] width 333 height 23
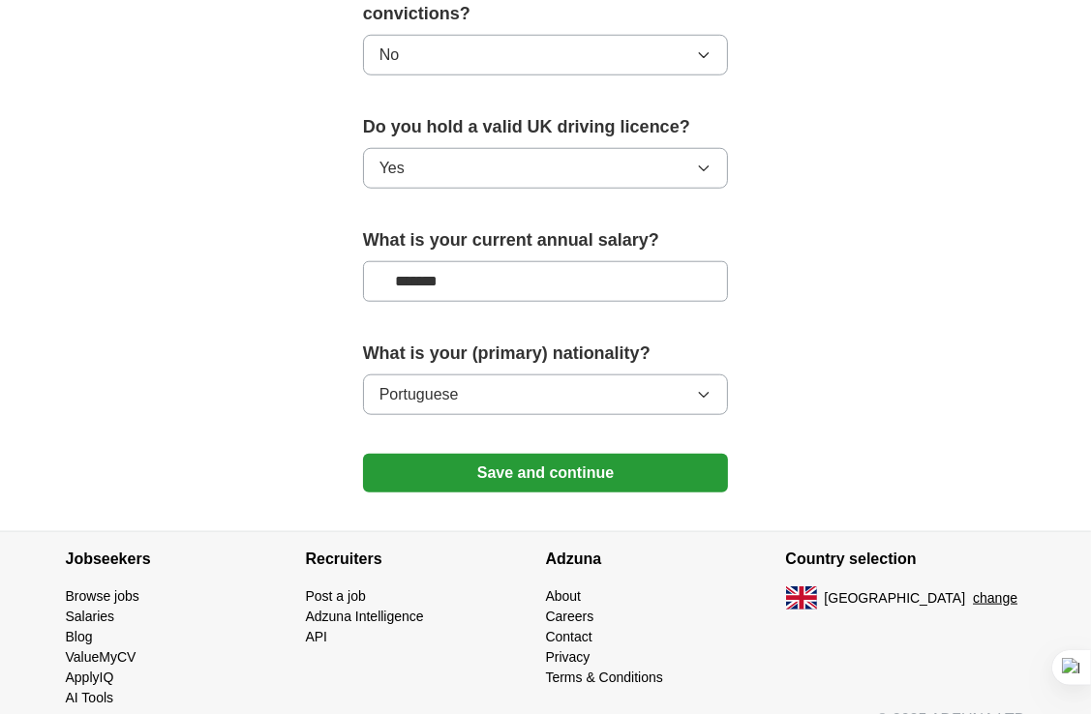
click at [541, 454] on button "Save and continue" at bounding box center [546, 473] width 366 height 39
